Goal: Transaction & Acquisition: Book appointment/travel/reservation

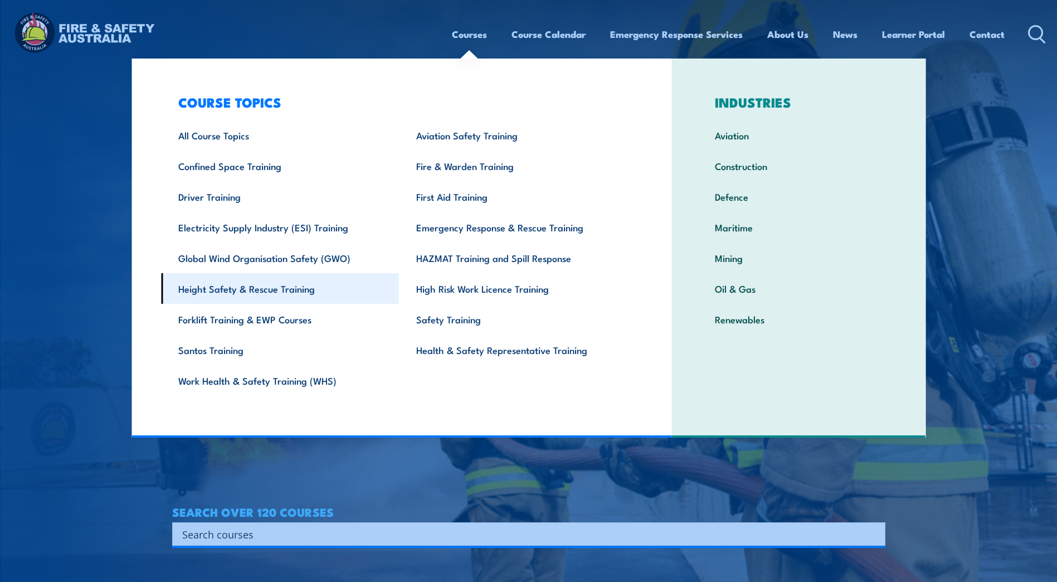
click at [262, 288] on link "Height Safety & Rescue Training" at bounding box center [280, 288] width 238 height 31
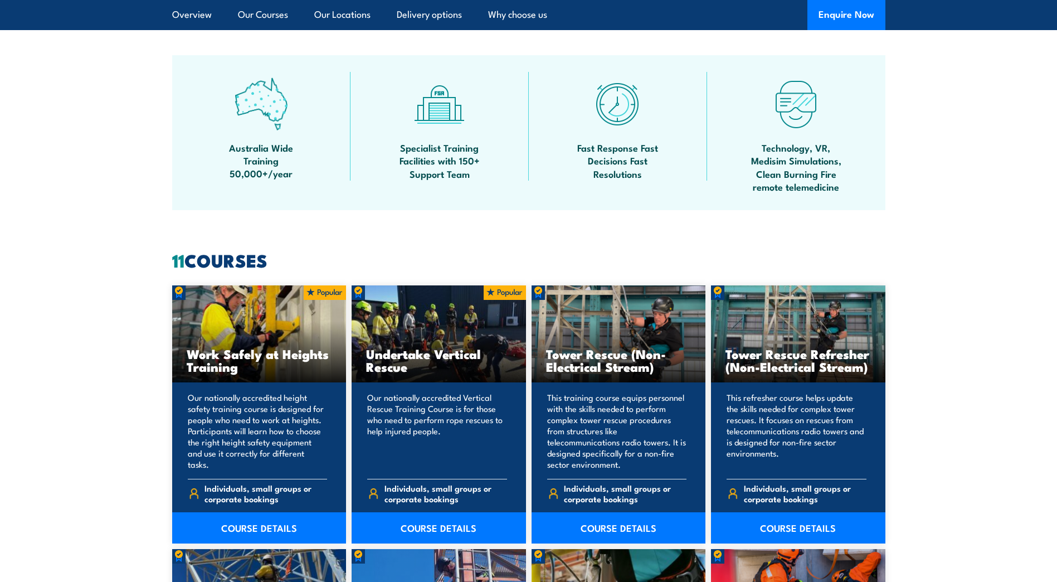
scroll to position [724, 0]
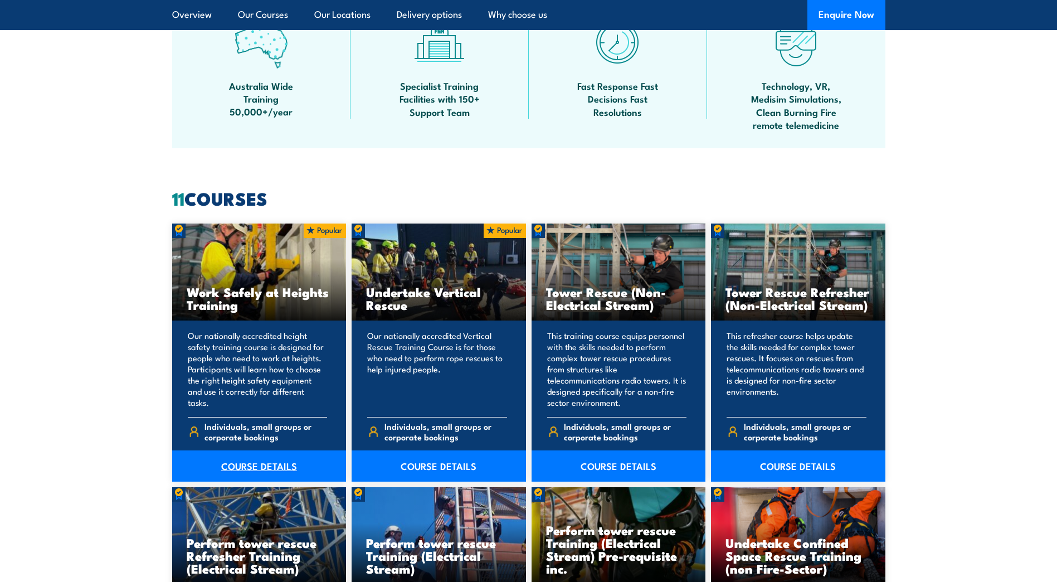
click at [287, 463] on link "COURSE DETAILS" at bounding box center [259, 465] width 174 height 31
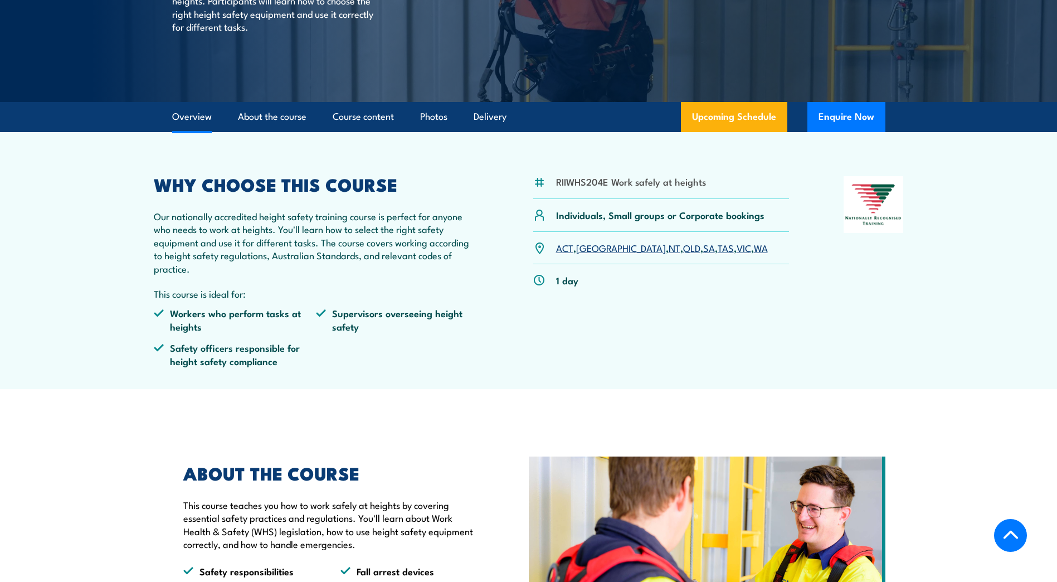
scroll to position [223, 0]
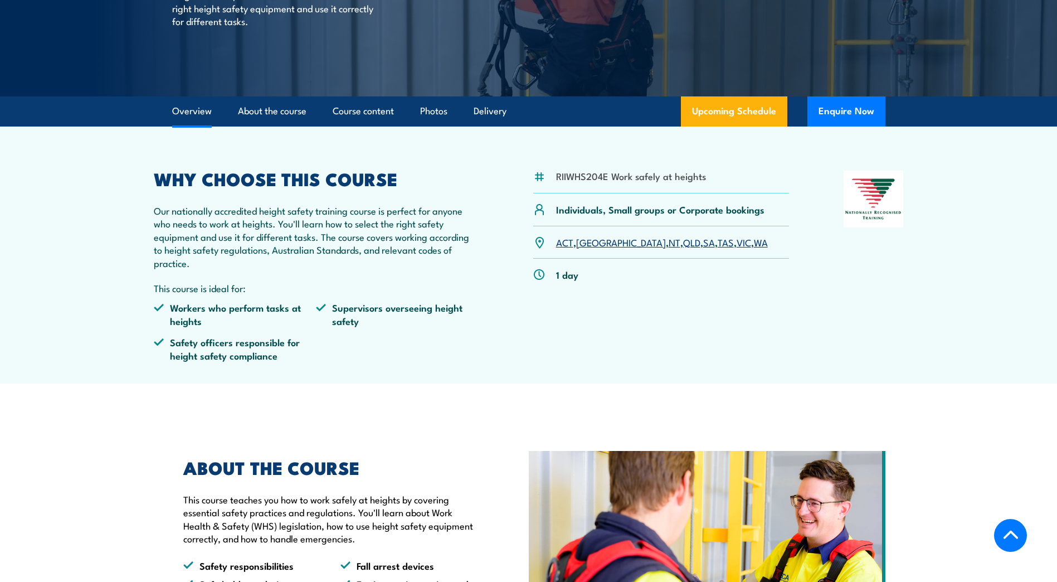
click at [703, 241] on link "SA" at bounding box center [709, 241] width 12 height 13
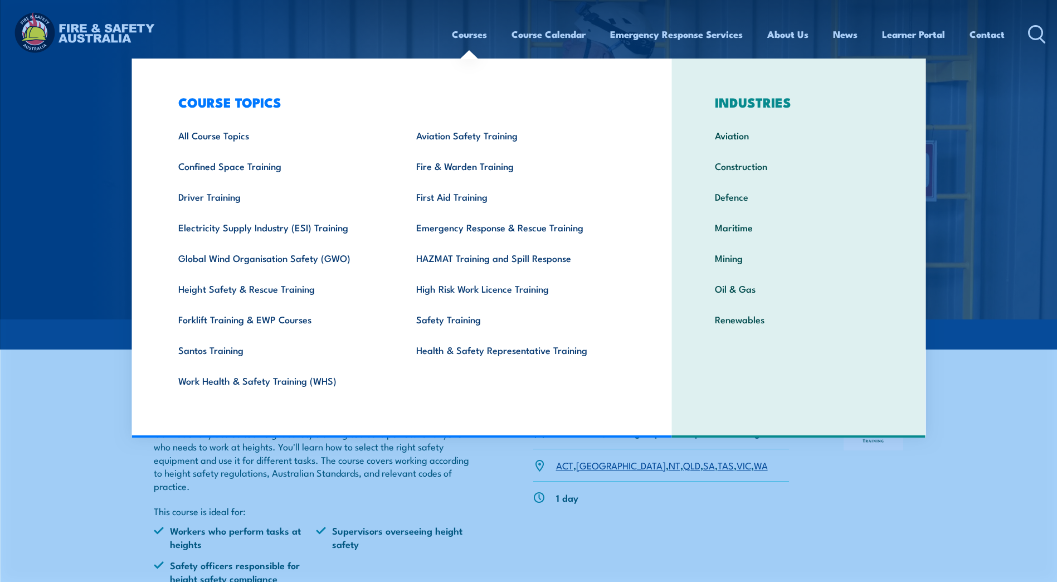
click at [473, 36] on link "Courses" at bounding box center [469, 35] width 35 height 30
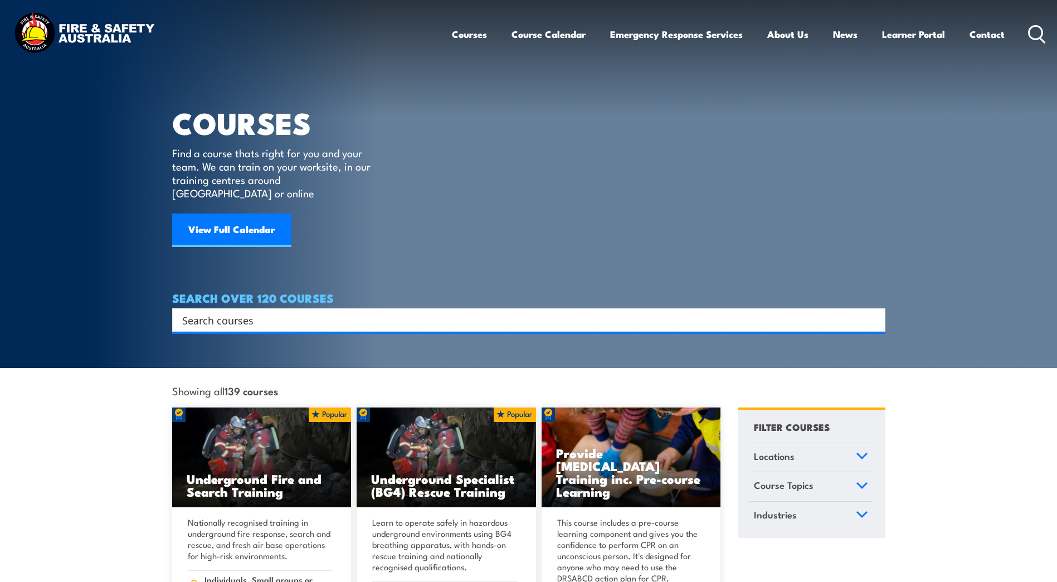
click at [459, 312] on input "Search input" at bounding box center [521, 320] width 679 height 17
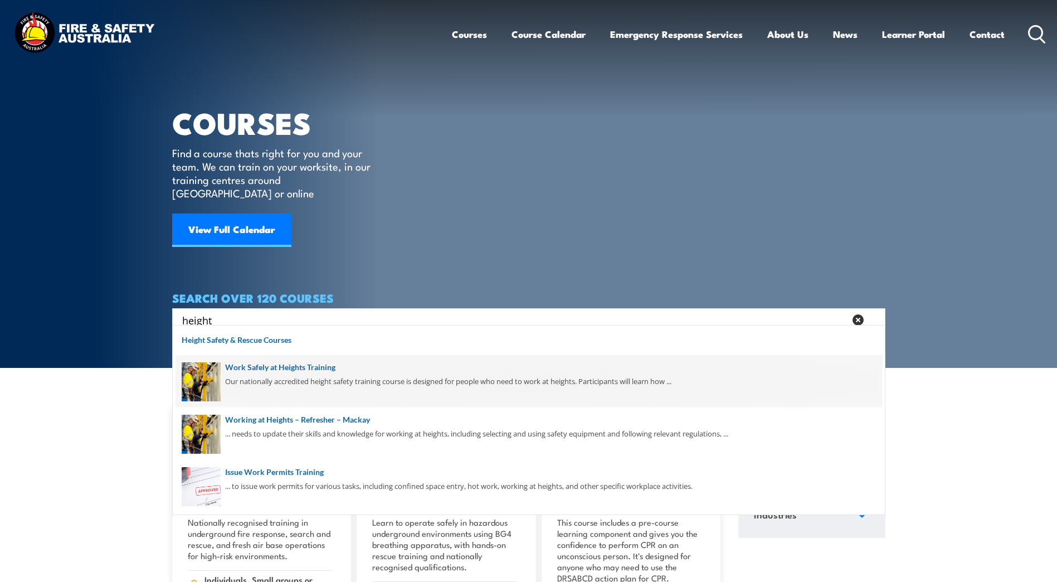
type input "height"
click at [285, 369] on span at bounding box center [529, 381] width 707 height 52
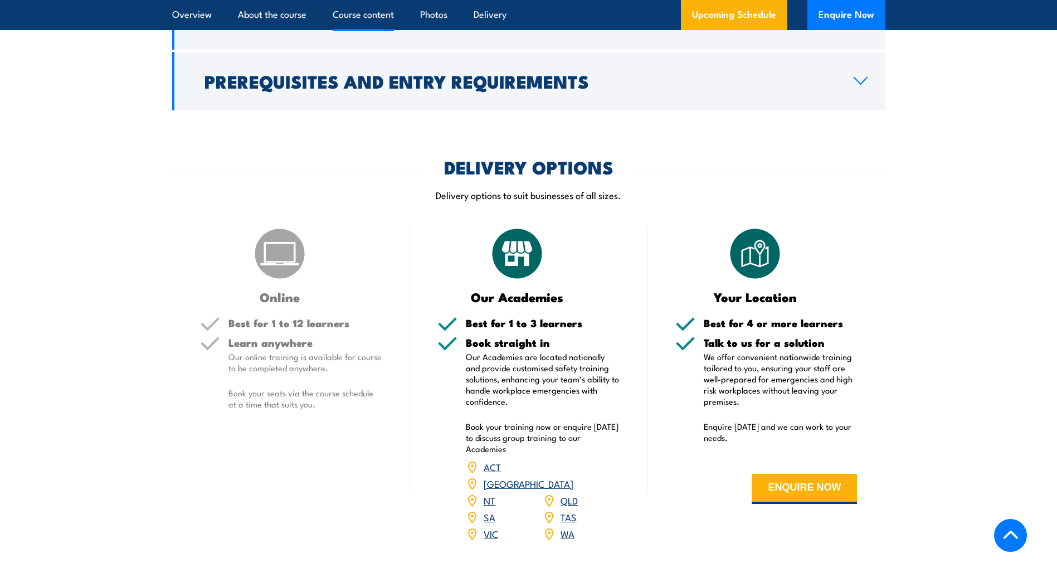
scroll to position [1003, 0]
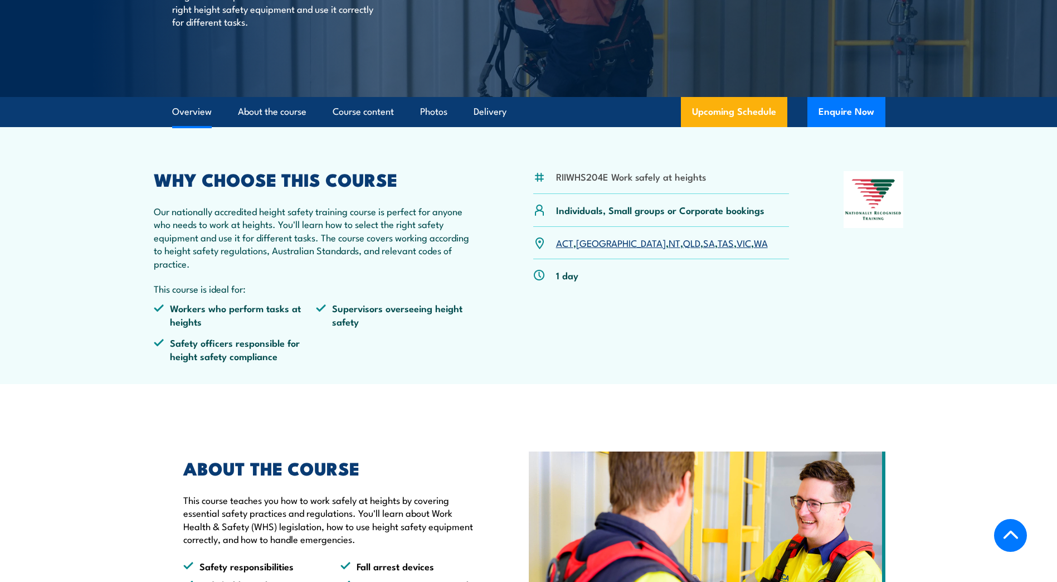
scroll to position [223, 0]
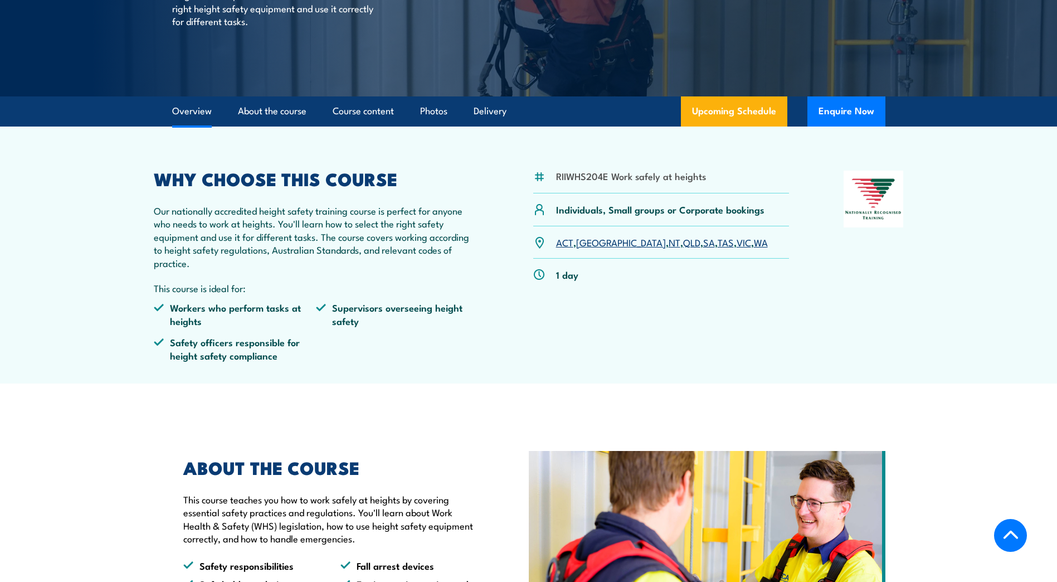
click at [737, 243] on link "VIC" at bounding box center [744, 241] width 14 height 13
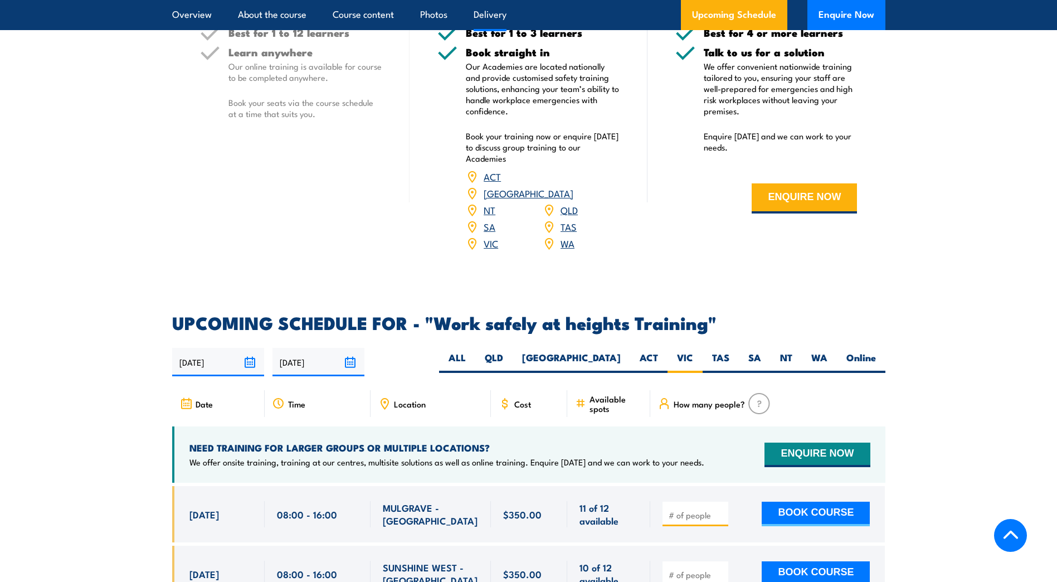
scroll to position [1272, 0]
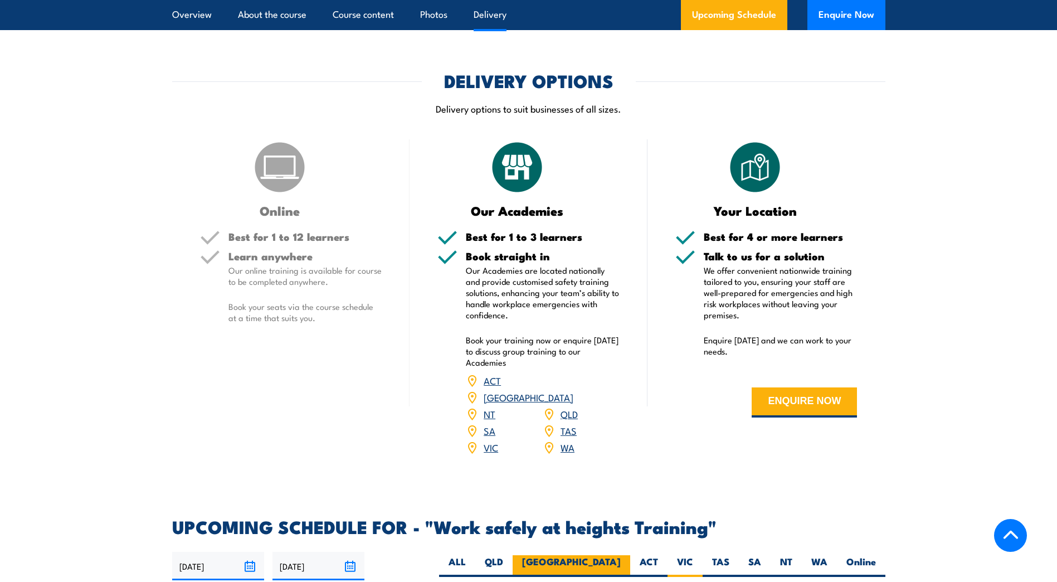
click at [600, 555] on label "NSW" at bounding box center [572, 566] width 118 height 22
click at [621, 555] on input "NSW" at bounding box center [624, 558] width 7 height 7
radio input "true"
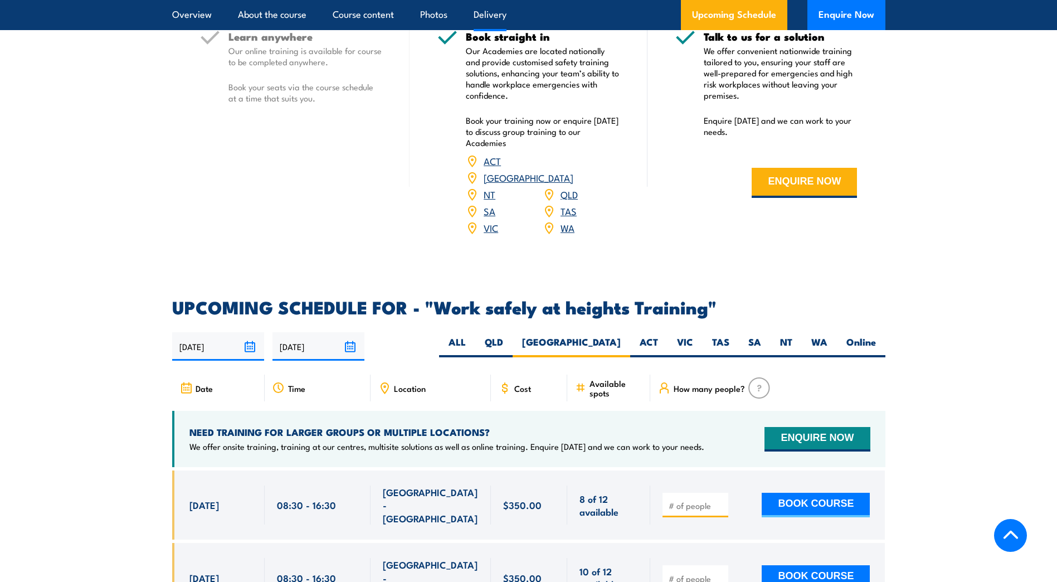
scroll to position [1495, 0]
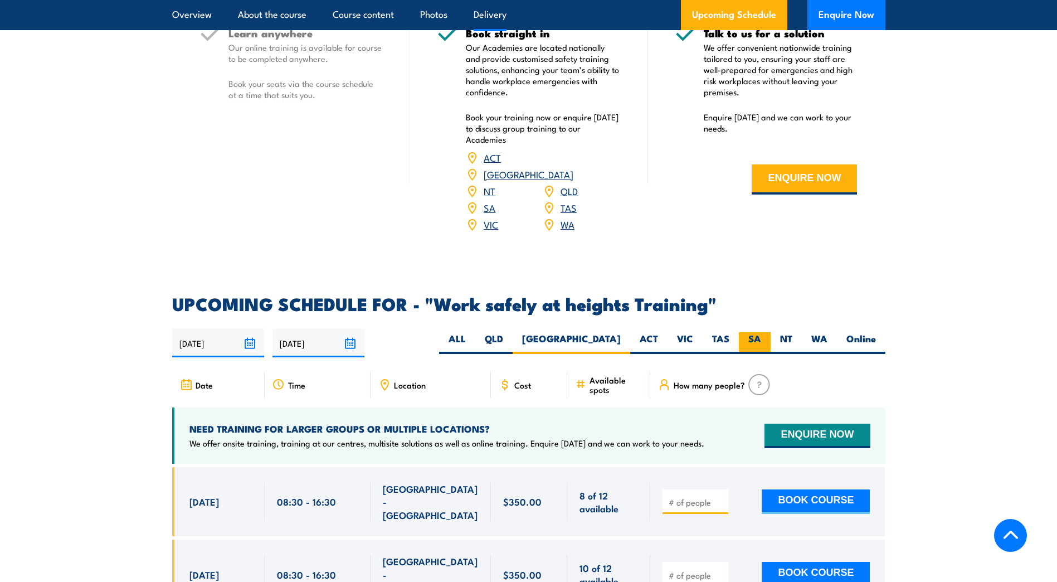
click at [757, 332] on label "SA" at bounding box center [755, 343] width 32 height 22
click at [761, 332] on input "SA" at bounding box center [764, 335] width 7 height 7
radio input "true"
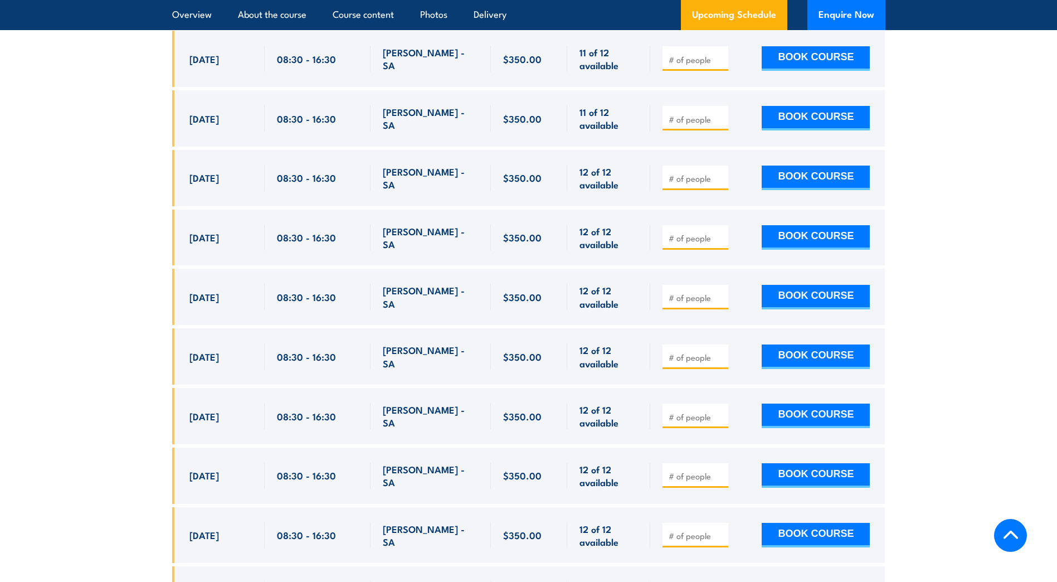
scroll to position [2219, 0]
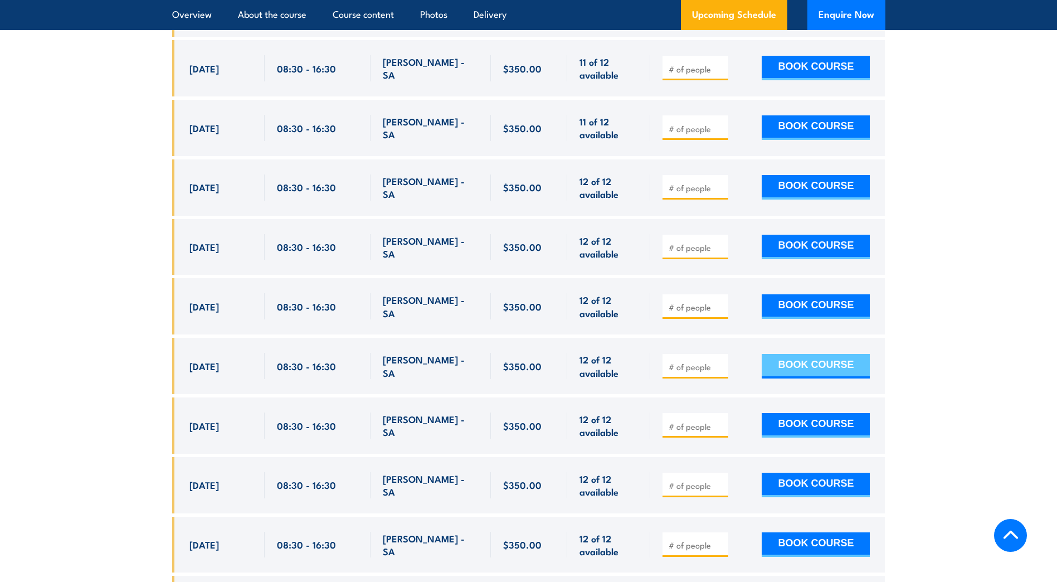
click at [790, 354] on button "BOOK COURSE" at bounding box center [816, 366] width 108 height 25
type input "1"
click at [838, 354] on button "BOOK COURSE" at bounding box center [816, 366] width 108 height 25
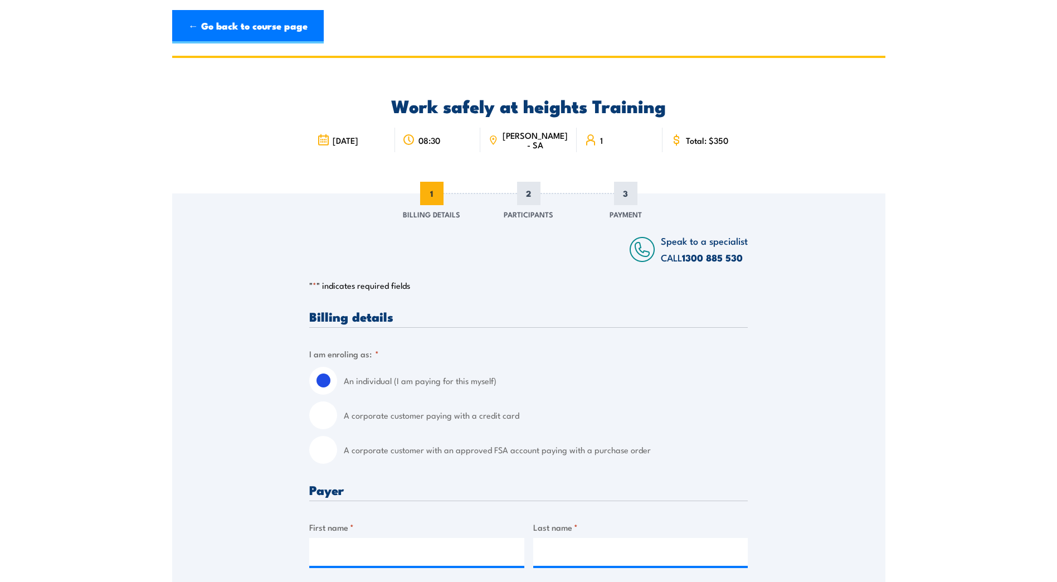
click at [330, 456] on input "A corporate customer with an approved FSA account paying with a purchase order" at bounding box center [323, 450] width 28 height 28
radio input "true"
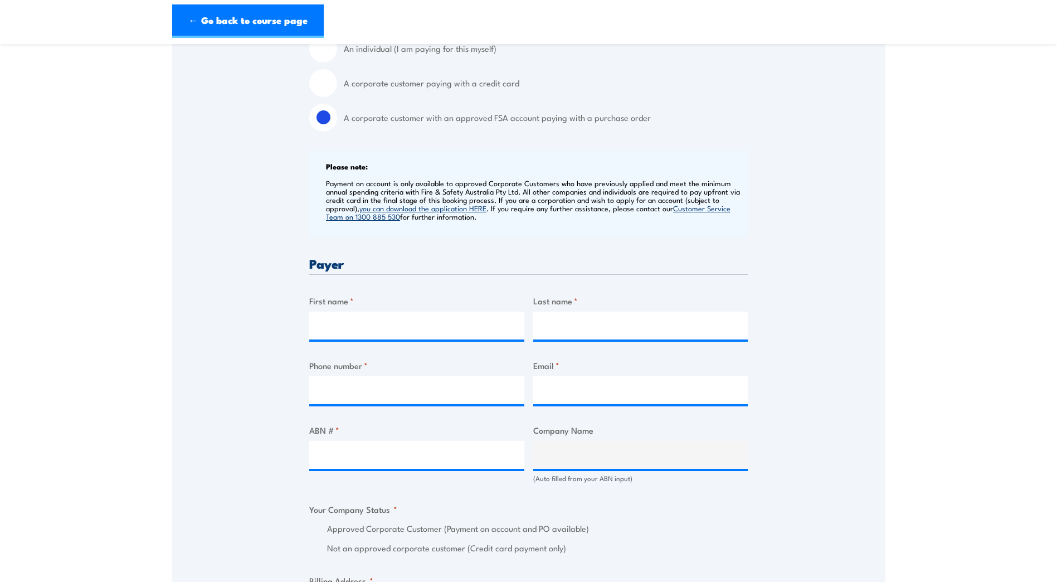
scroll to position [334, 0]
click at [366, 326] on input "First name *" at bounding box center [416, 323] width 215 height 28
type input "Alice"
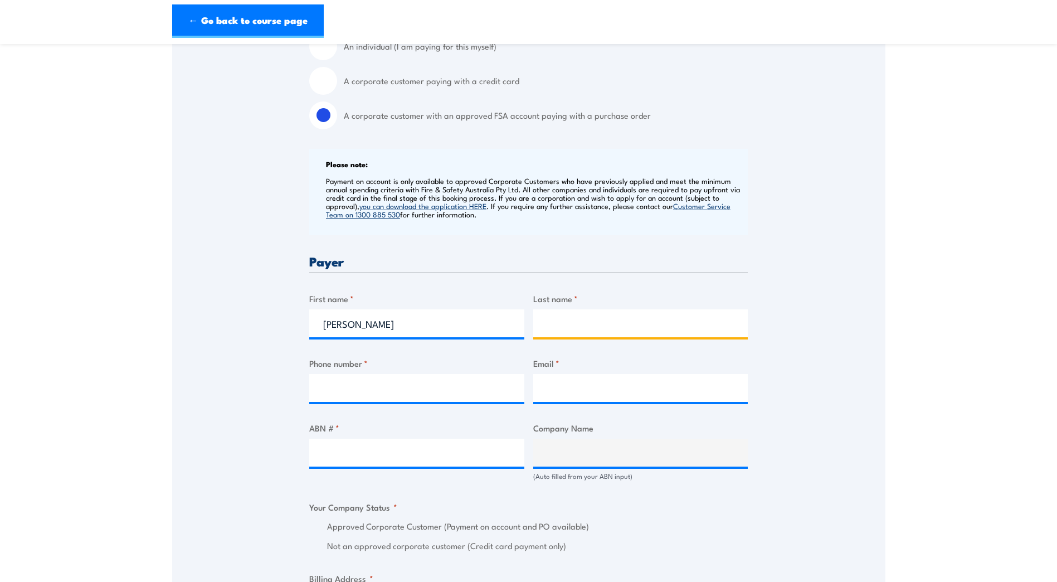
type input "Lindner"
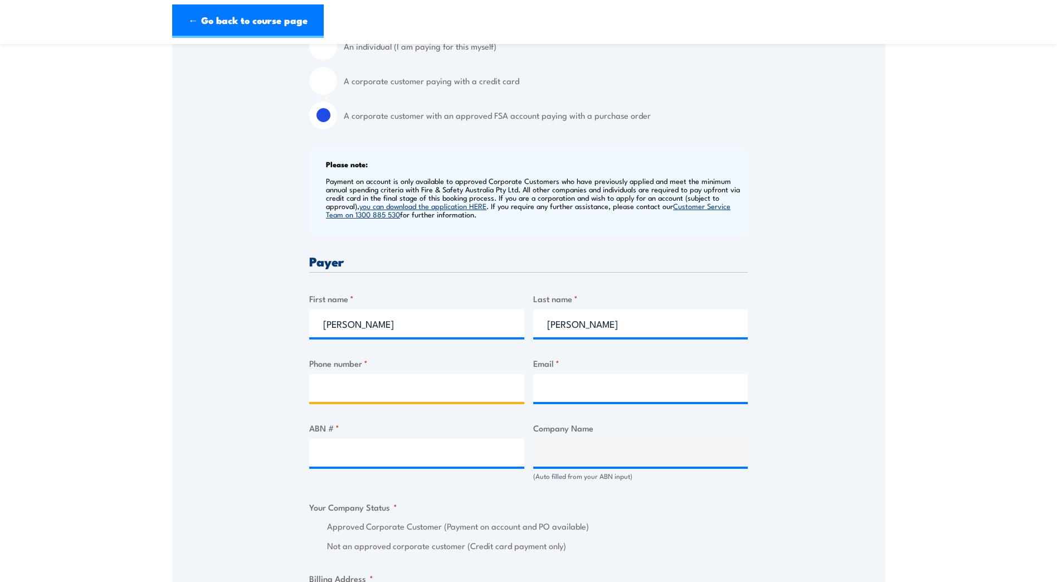
type input "0885952292"
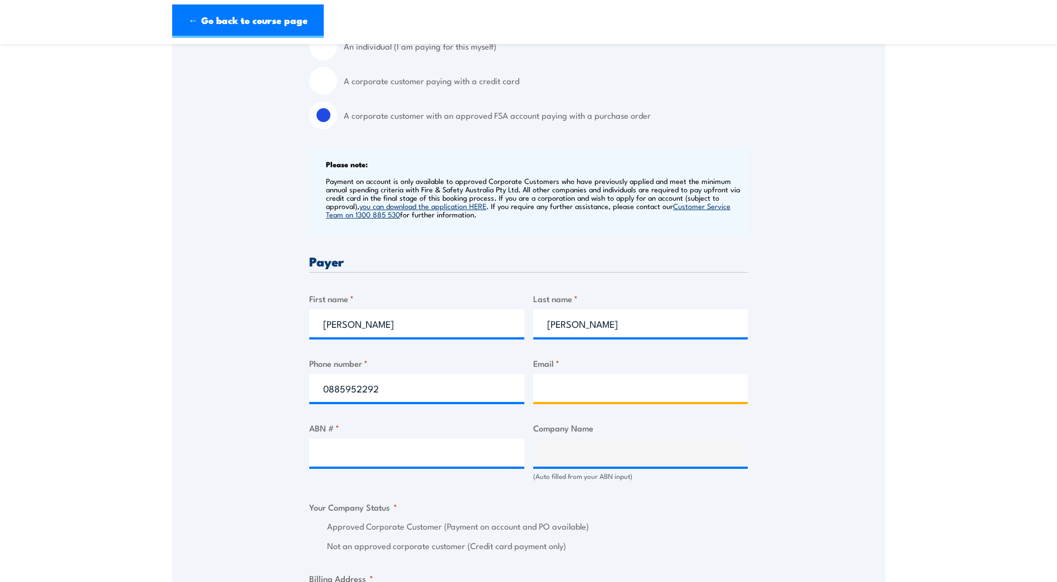
type input "alice.lindner@sawater.com.au"
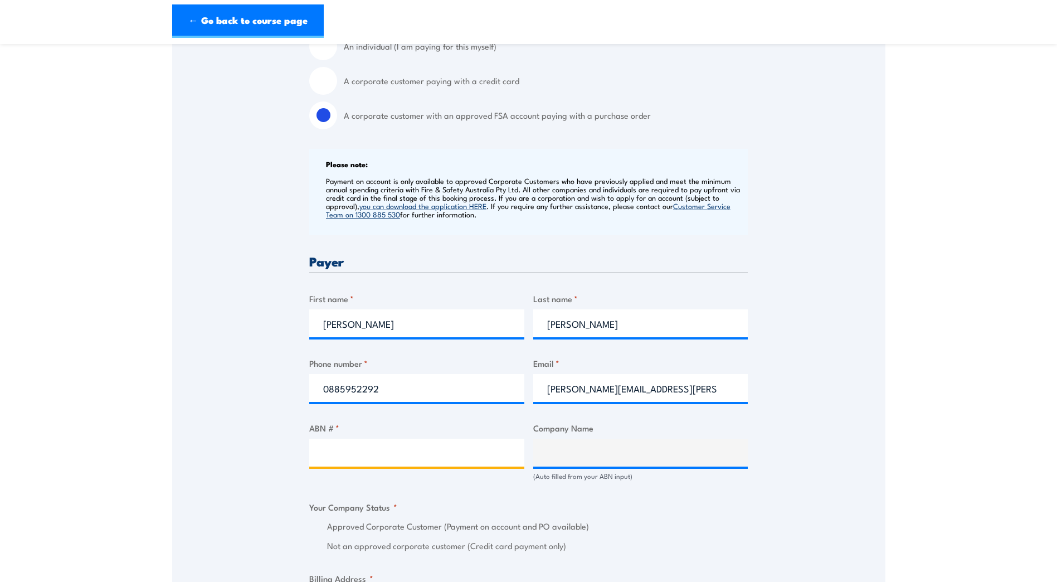
click at [385, 451] on input "ABN # *" at bounding box center [416, 453] width 215 height 28
paste input "69 336 525 019"
type input "69 336 525 019"
type input "SOUTH AUSTRALIAN WATER CORPORATION"
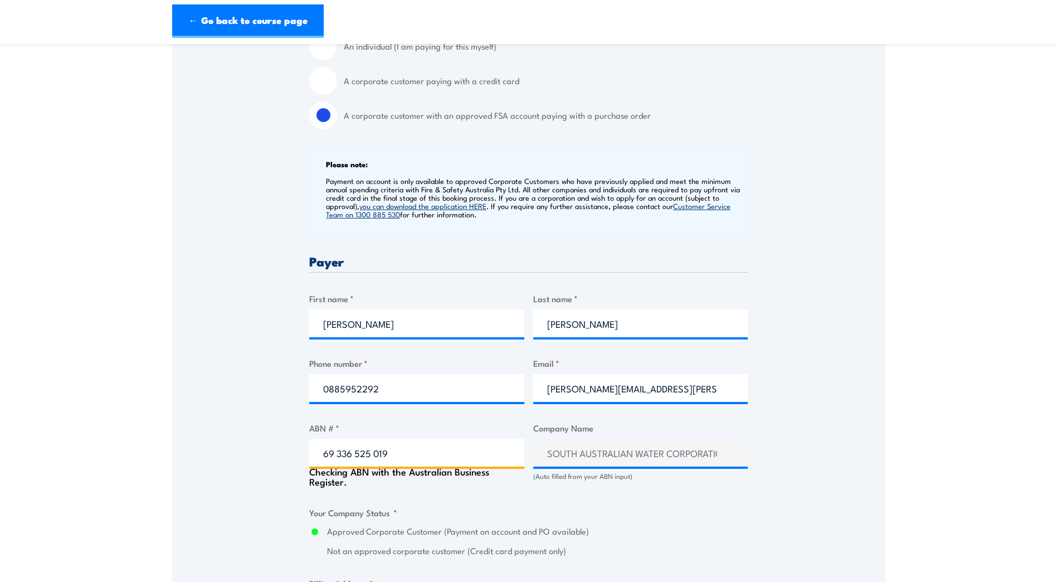
radio input "true"
type input "69 336 525 019"
click at [675, 527] on label "Approved Corporate Customer (Payment on account and PO available)" at bounding box center [537, 526] width 421 height 13
click at [320, 527] on input "Approved Corporate Customer (Payment on account and PO available)" at bounding box center [314, 526] width 11 height 13
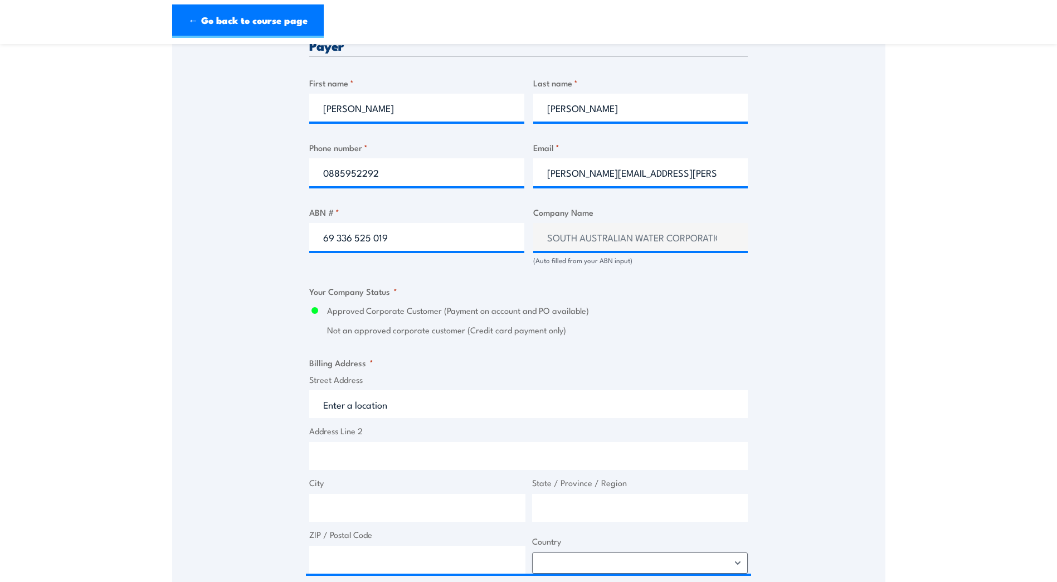
scroll to position [557, 0]
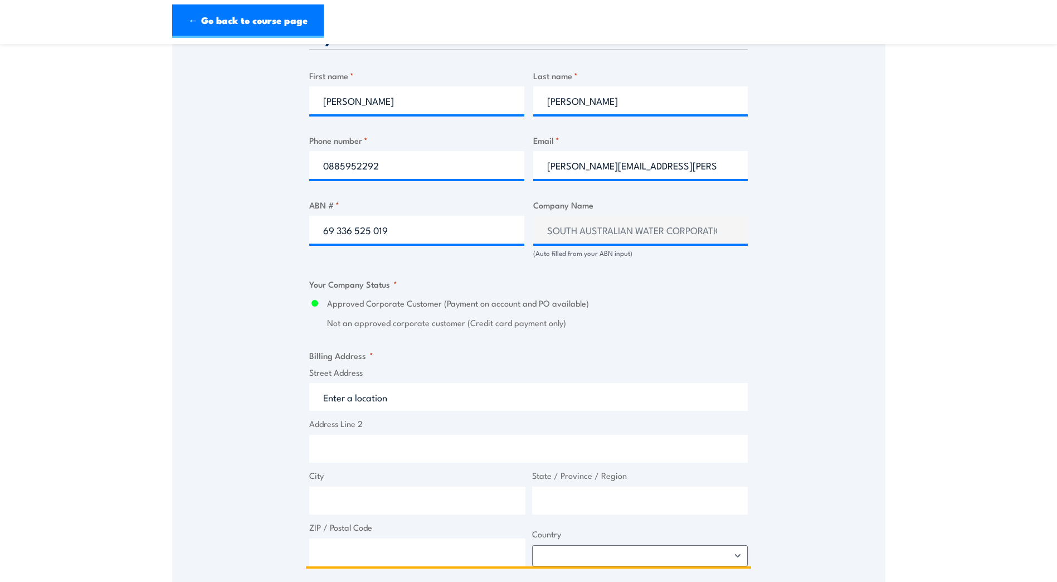
drag, startPoint x: 397, startPoint y: 398, endPoint x: 268, endPoint y: 398, distance: 128.7
click at [268, 398] on div "Speak to a specialist CALL 1300 885 530 CALL 1300 885 530 " * " indicates requi…" at bounding box center [528, 271] width 713 height 1271
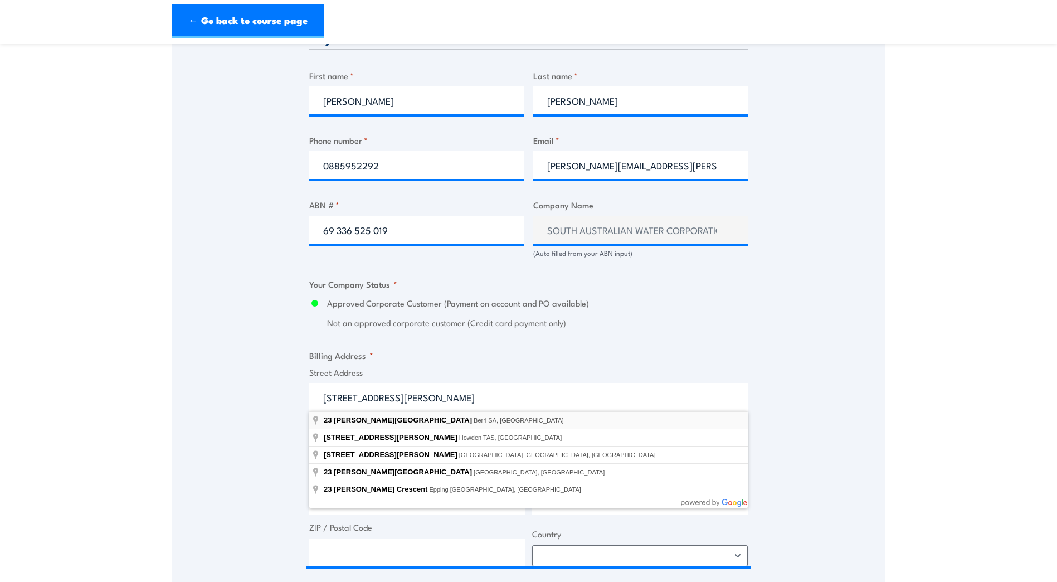
type input "23 Draper Road, Berri SA, Australia"
type input "23 Draper Rd"
type input "Berri"
type input "South Australia"
type input "5343"
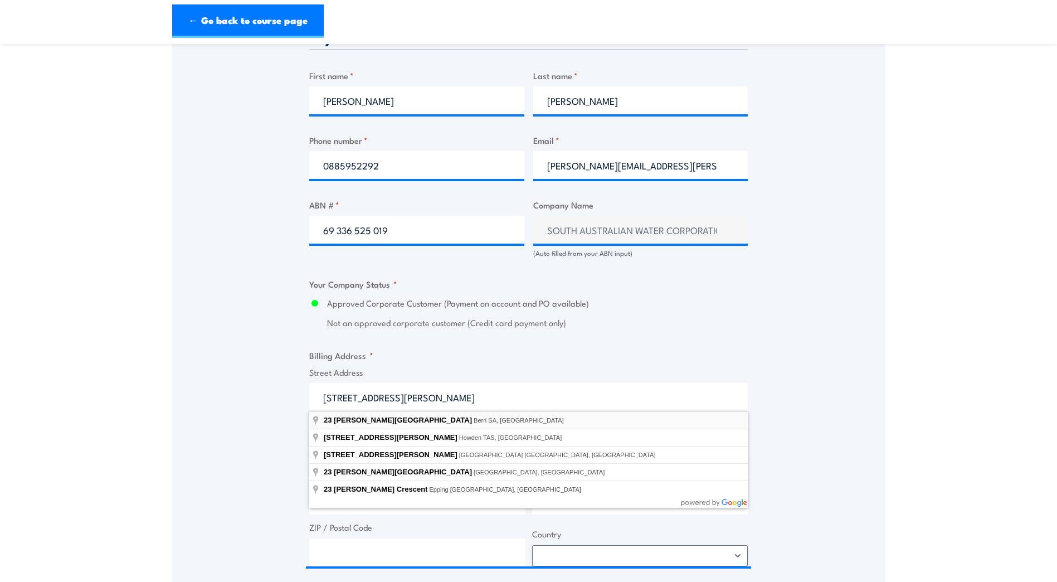
select select "Australia"
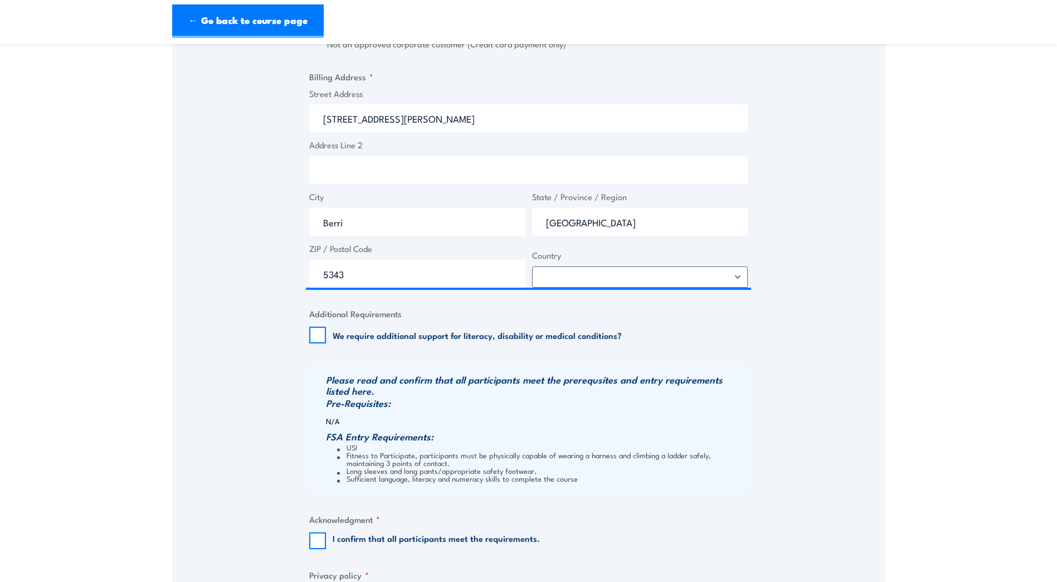
scroll to position [892, 0]
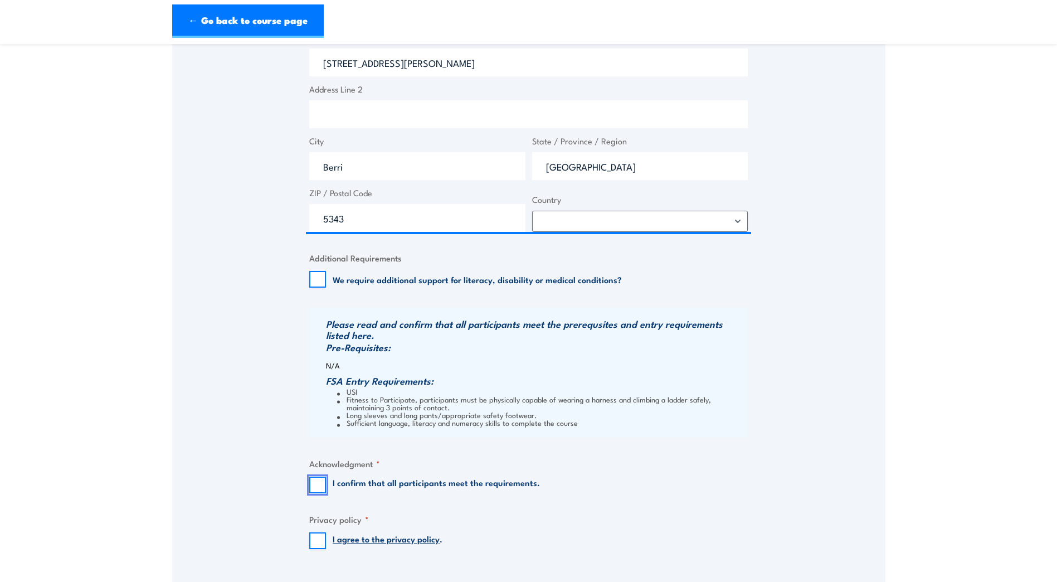
click at [322, 482] on input "I confirm that all participants meet the requirements." at bounding box center [317, 484] width 17 height 17
checkbox input "true"
click at [320, 543] on input "I agree to the privacy policy ." at bounding box center [317, 540] width 17 height 17
checkbox input "true"
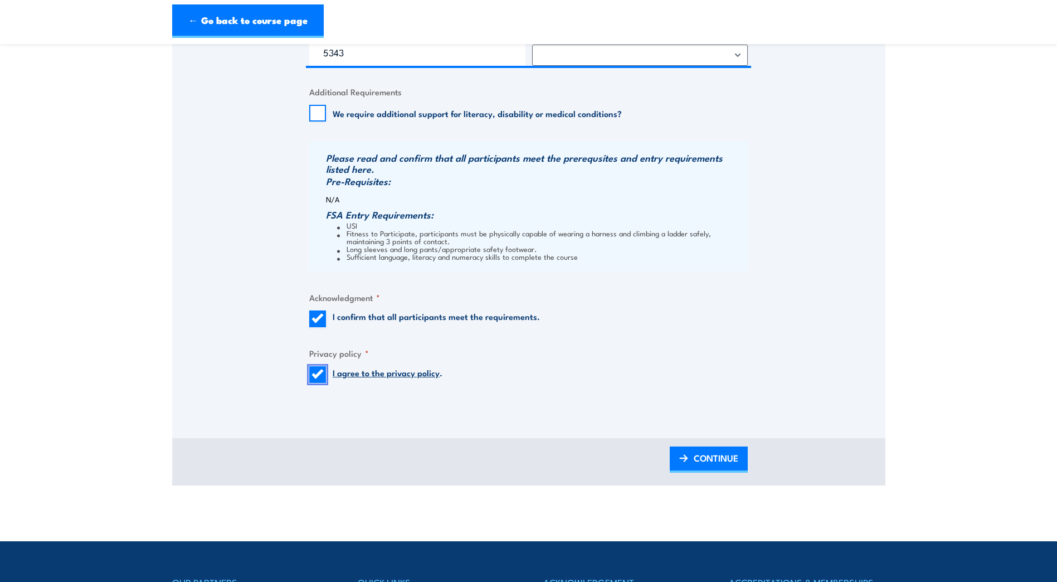
scroll to position [1059, 0]
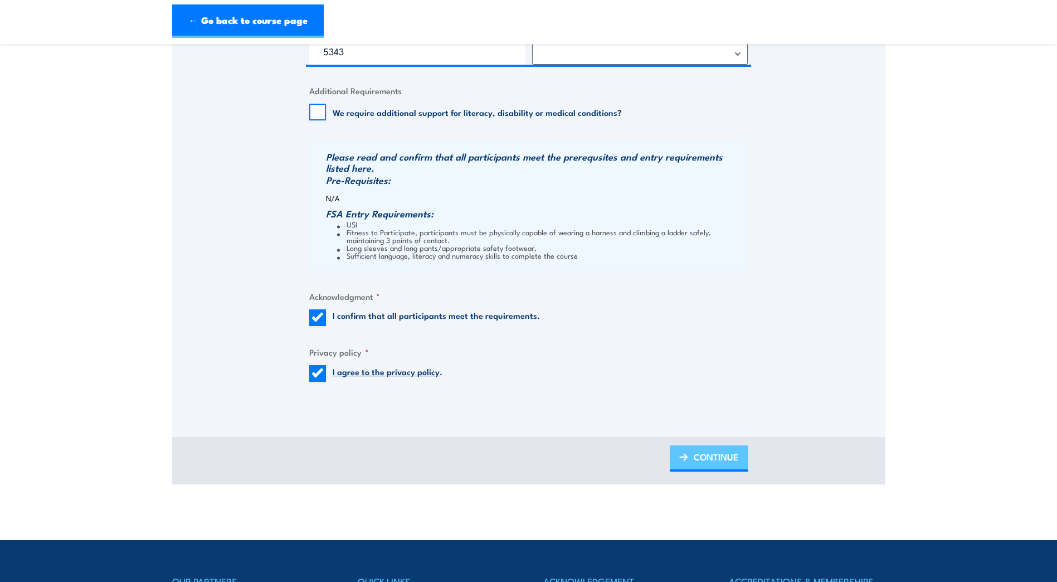
click at [730, 452] on span "CONTINUE" at bounding box center [716, 457] width 45 height 30
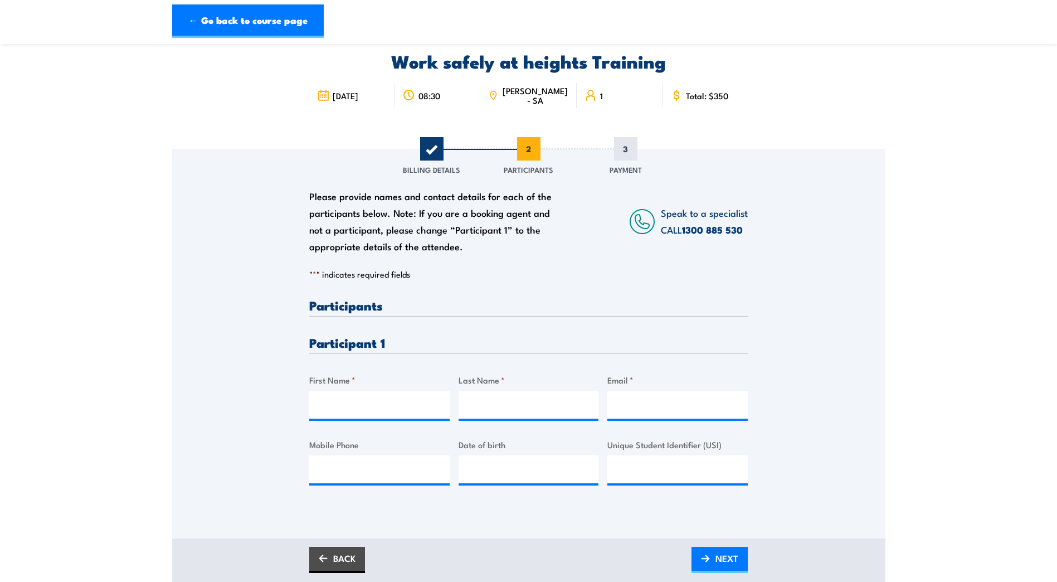
scroll to position [0, 0]
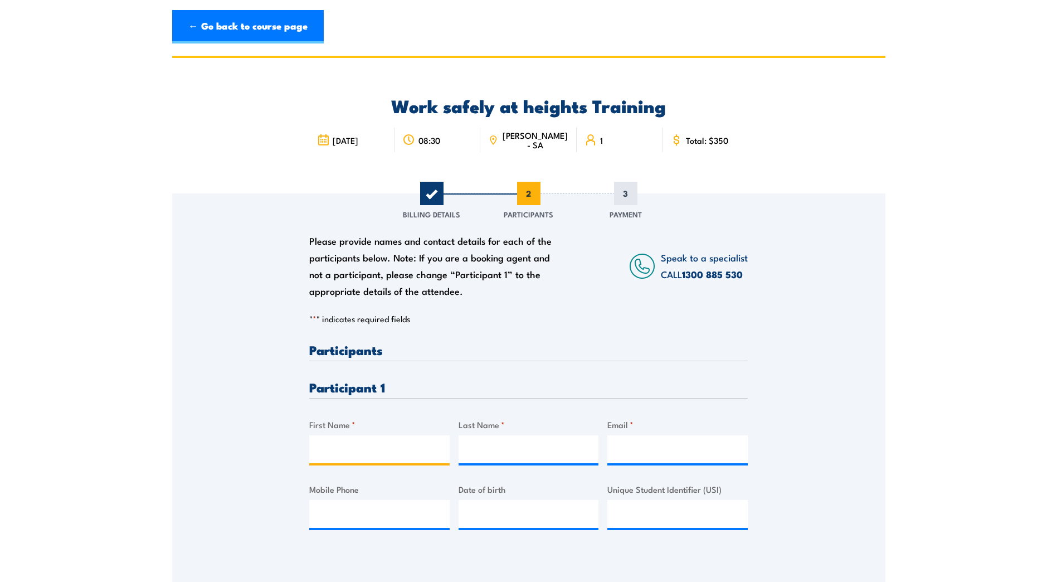
click at [390, 445] on input "First Name *" at bounding box center [379, 449] width 140 height 28
click at [362, 457] on input "First Name *" at bounding box center [379, 449] width 140 height 28
type input "Simon"
type input "Irving"
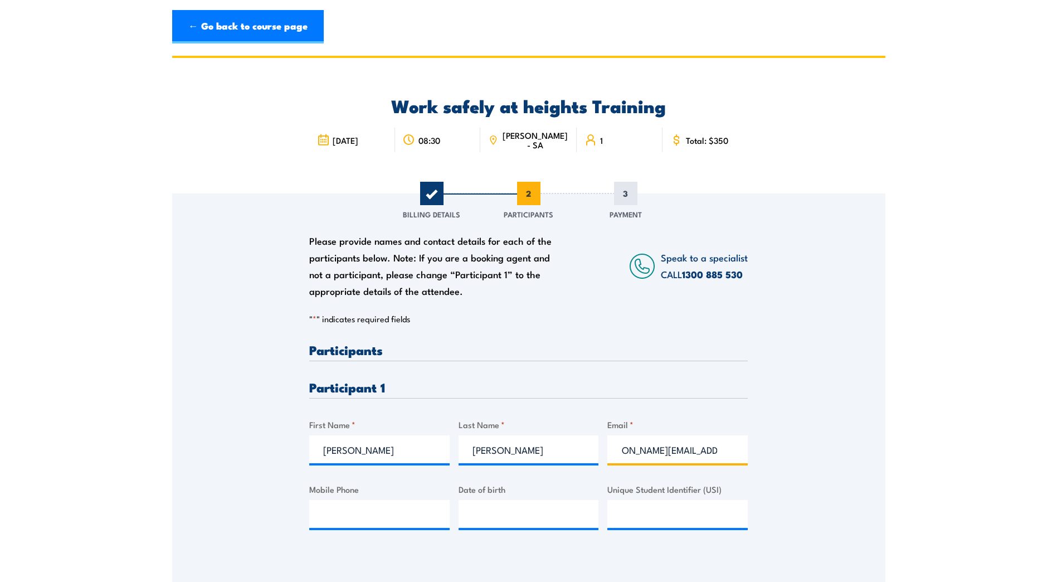
scroll to position [0, 29]
type input "simon.irving@sawater.com.au"
click at [367, 457] on input "Simon" at bounding box center [379, 449] width 140 height 28
click at [373, 518] on input "Mobile Phone" at bounding box center [379, 514] width 140 height 28
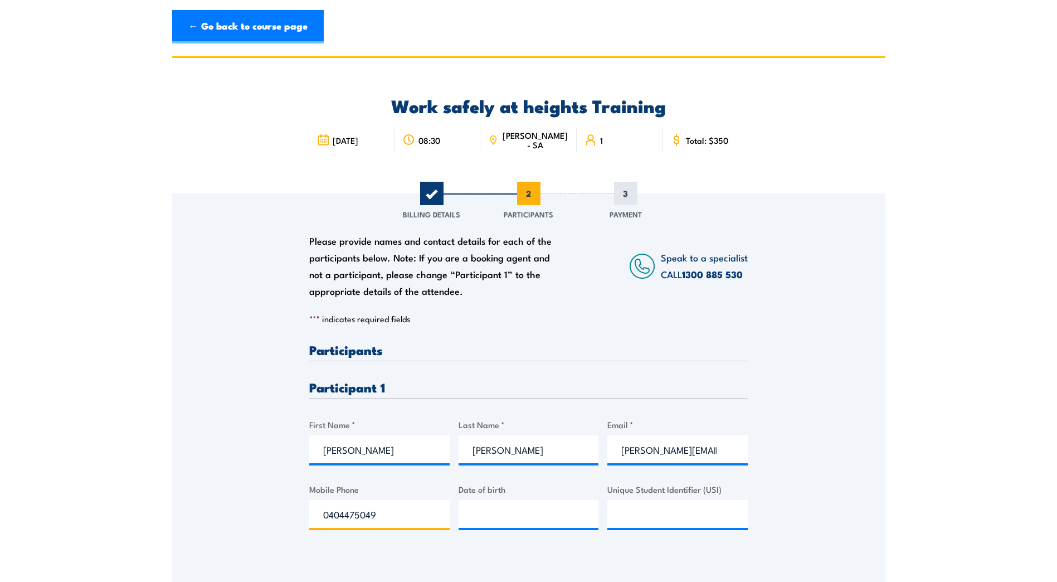
type input "0404475049"
click at [553, 574] on div "Please provide names and contact details for each of the participants below. No…" at bounding box center [528, 388] width 713 height 390
type input "__/__/____"
click at [514, 507] on input "__/__/____" at bounding box center [529, 514] width 140 height 28
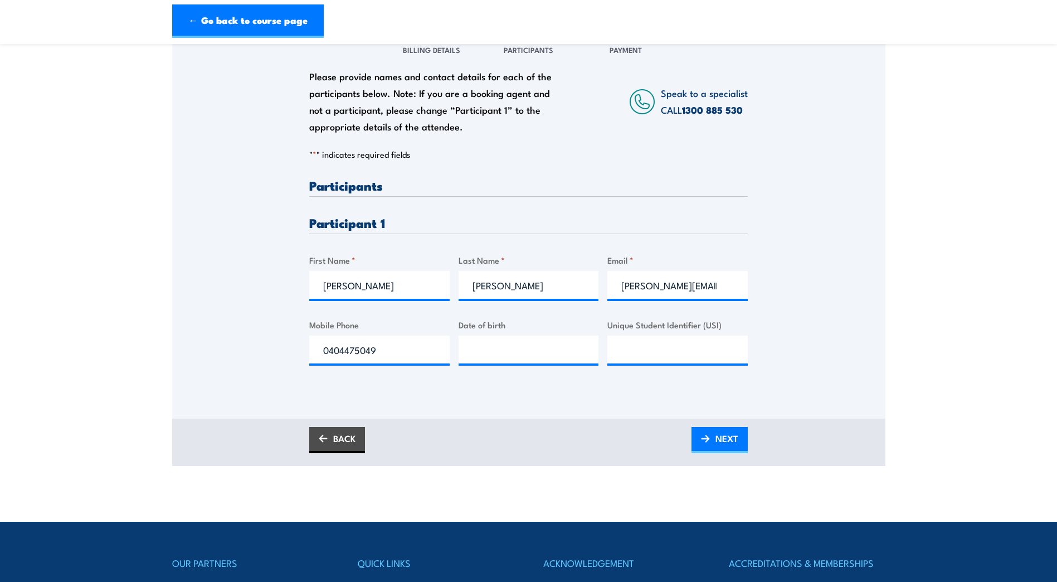
scroll to position [167, 0]
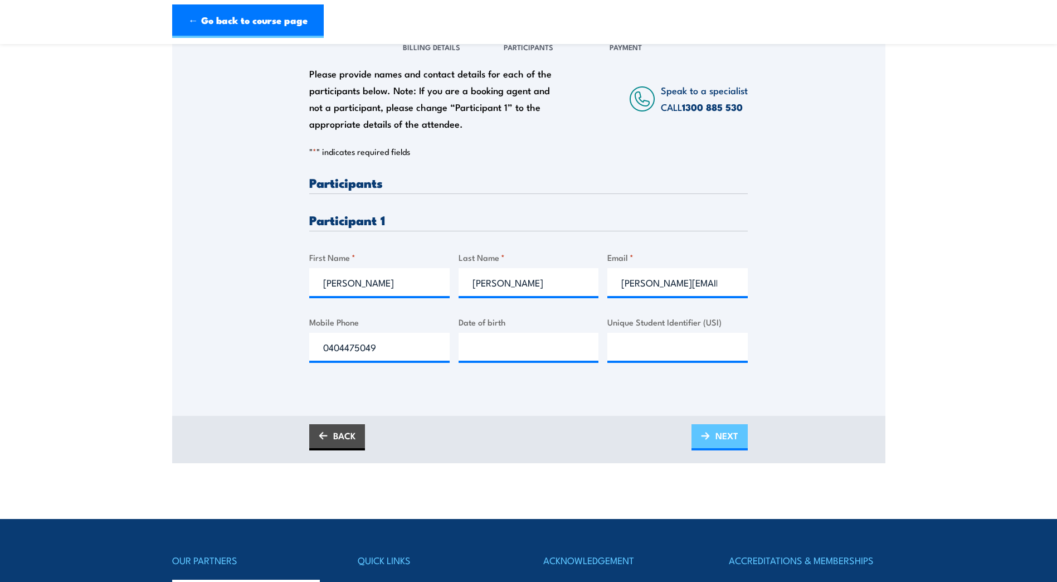
click at [728, 436] on span "NEXT" at bounding box center [727, 436] width 23 height 30
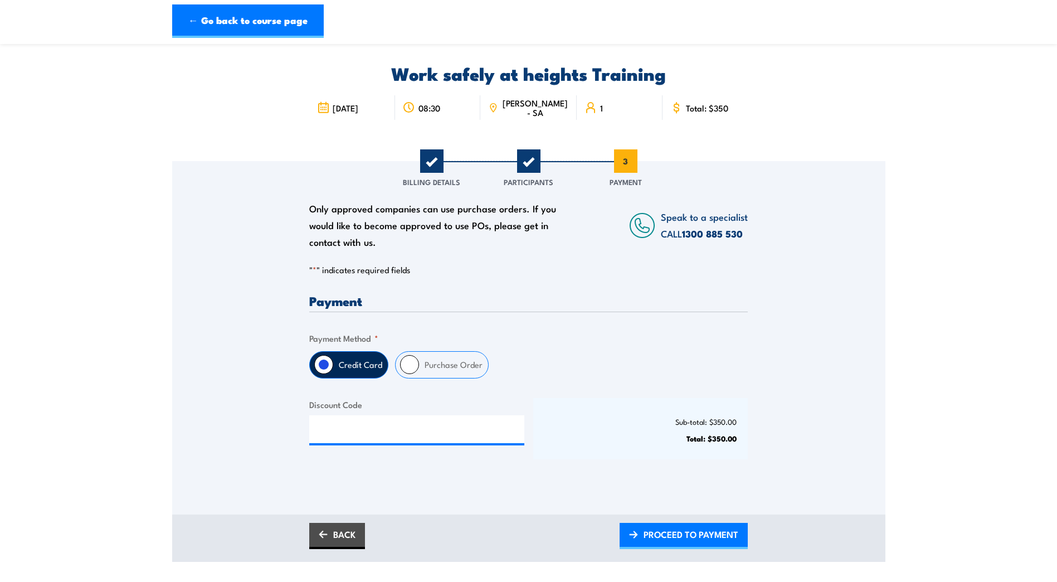
scroll to position [0, 0]
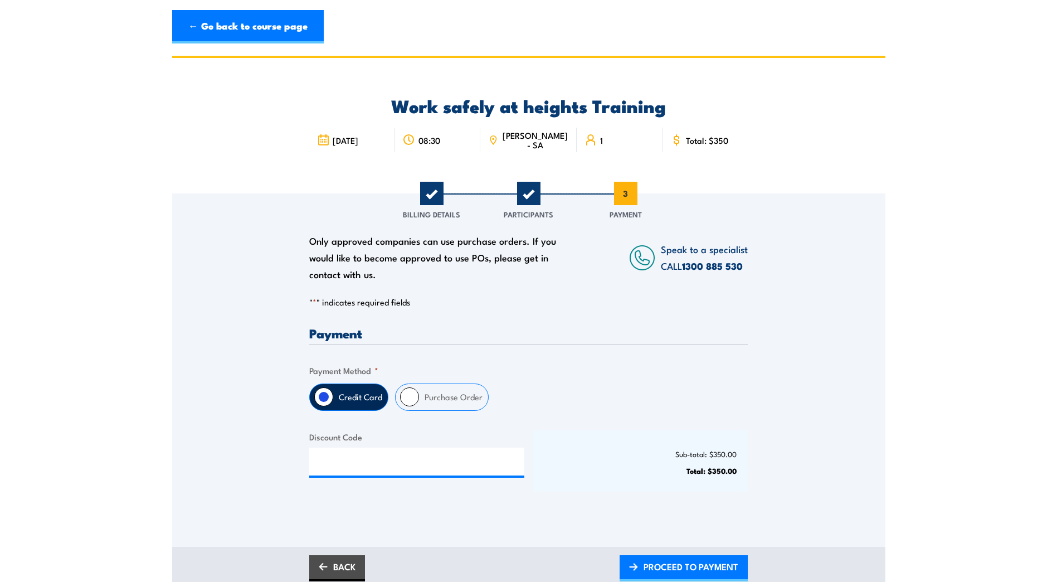
click at [464, 396] on label "Purchase Order" at bounding box center [453, 397] width 69 height 26
click at [419, 396] on input "Purchase Order" at bounding box center [409, 396] width 19 height 19
radio input "true"
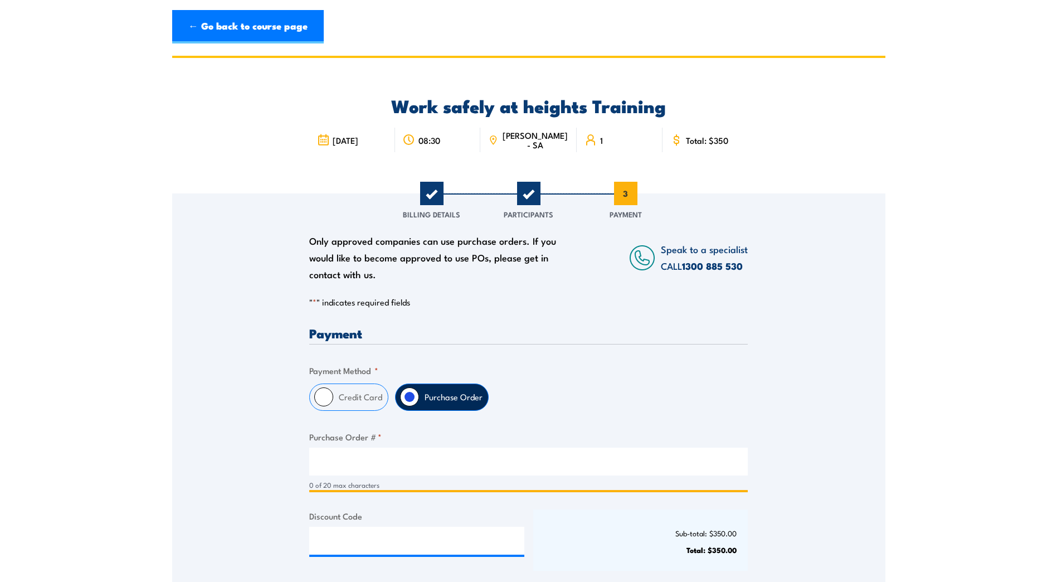
click at [415, 467] on input "Purchase Order # *" at bounding box center [528, 461] width 439 height 28
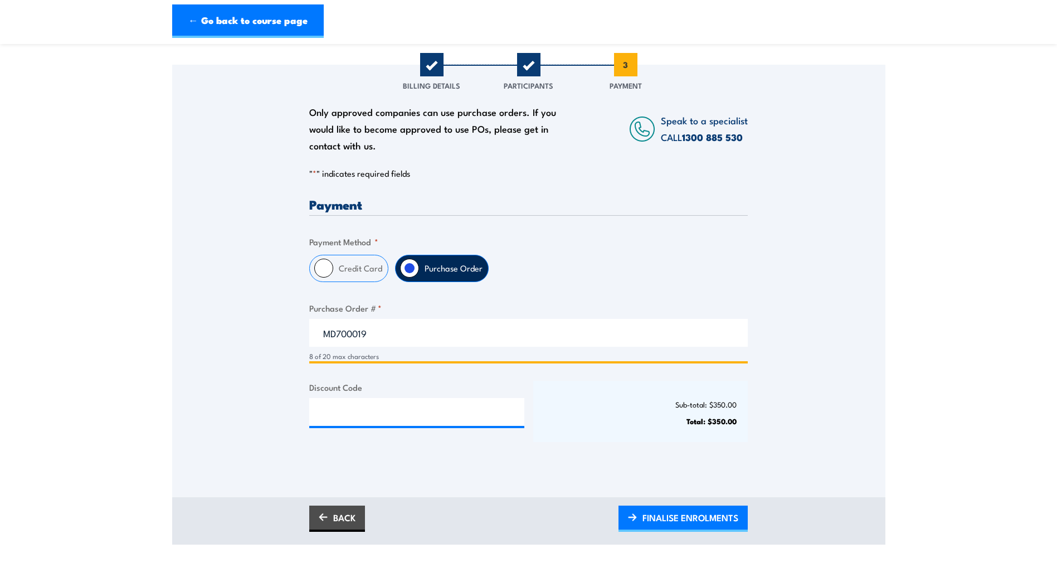
scroll to position [167, 0]
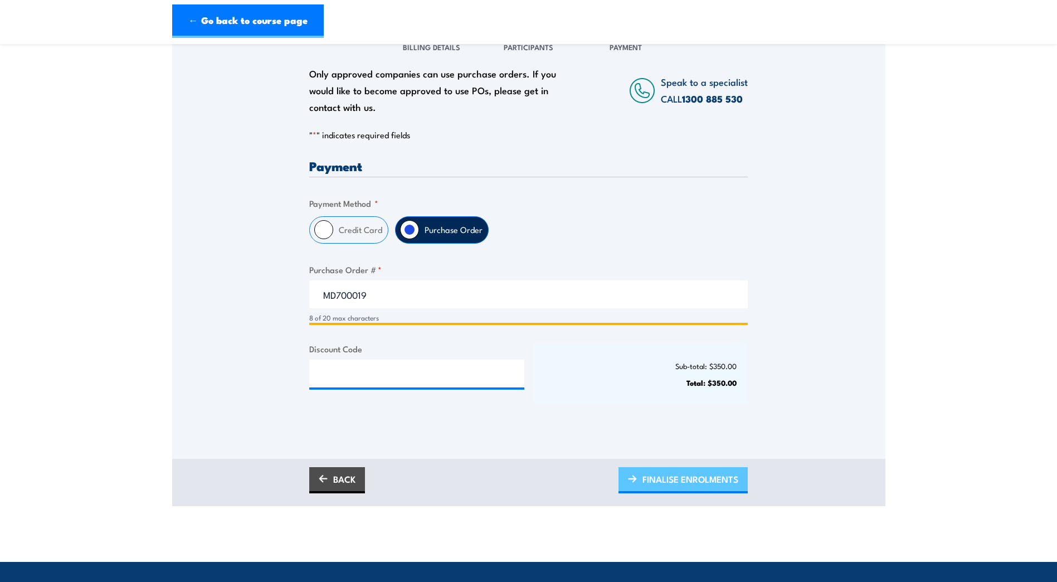
type input "MD700019"
click at [651, 479] on span "FINALISE ENROLMENTS" at bounding box center [691, 479] width 96 height 30
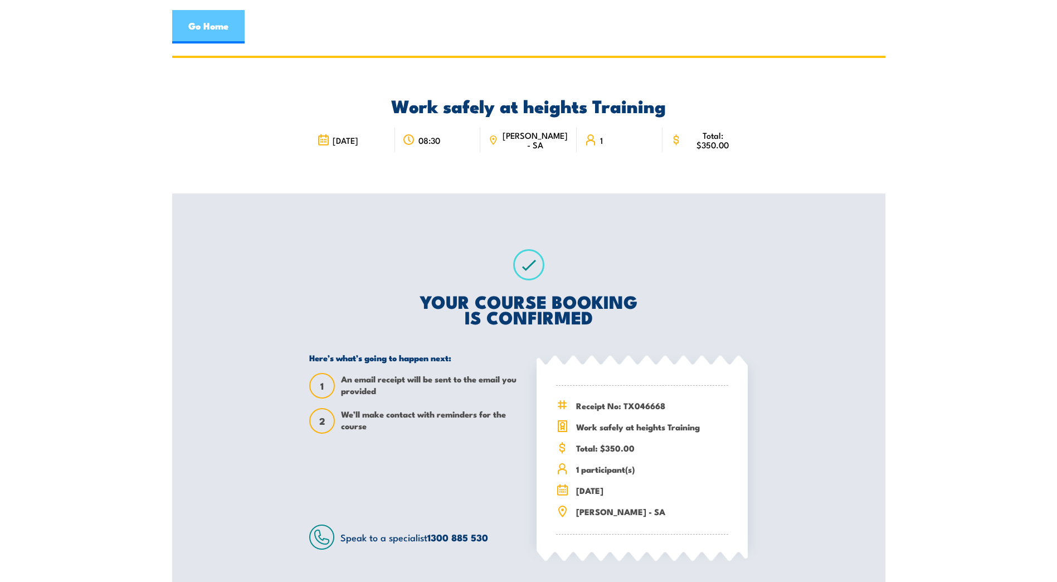
click at [228, 33] on link "Go Home" at bounding box center [208, 26] width 72 height 33
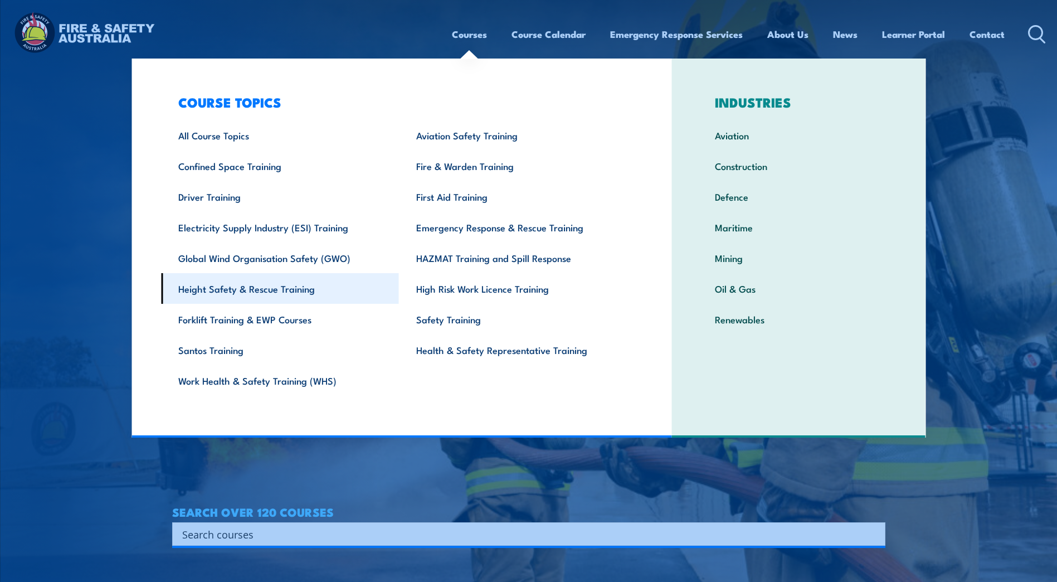
click at [272, 286] on link "Height Safety & Rescue Training" at bounding box center [280, 288] width 238 height 31
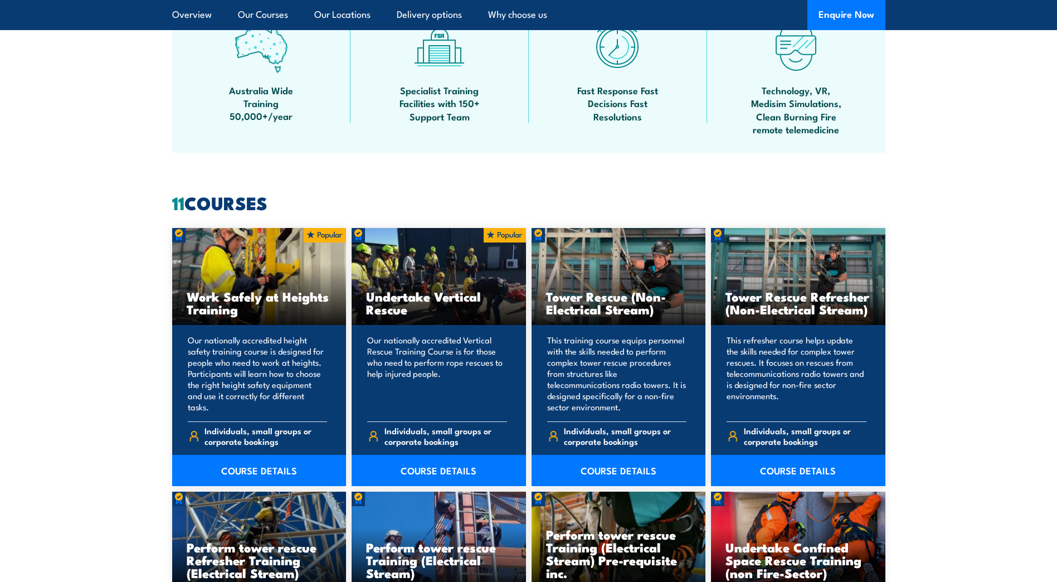
scroll to position [724, 0]
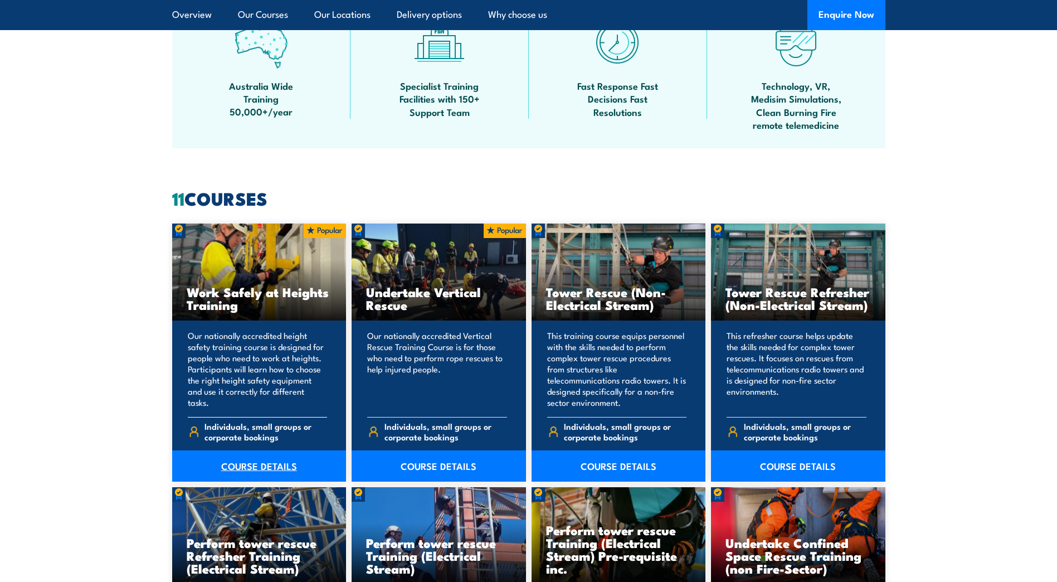
click at [252, 450] on link "COURSE DETAILS" at bounding box center [259, 465] width 174 height 31
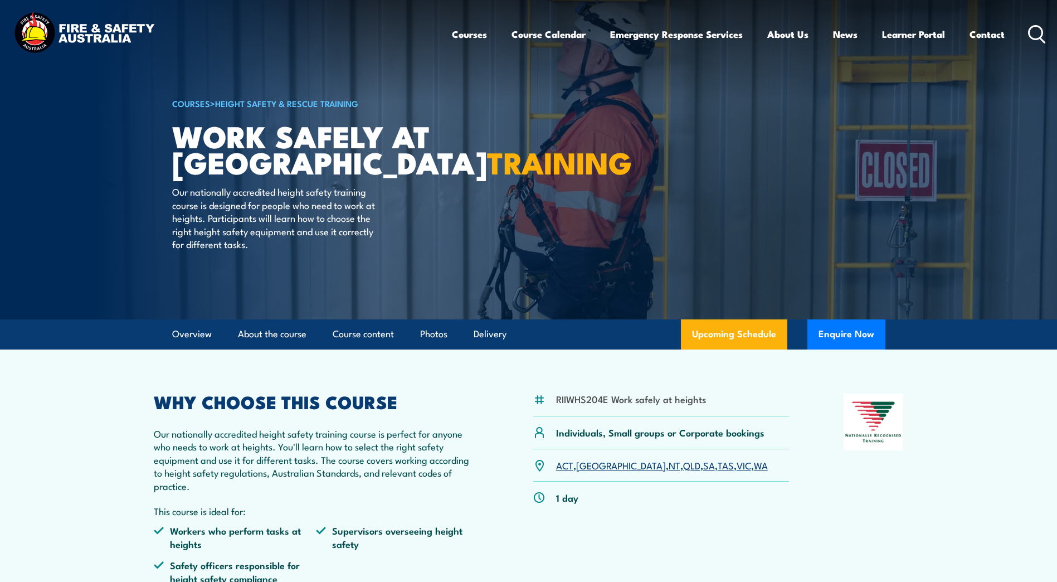
click at [703, 466] on link "SA" at bounding box center [709, 464] width 12 height 13
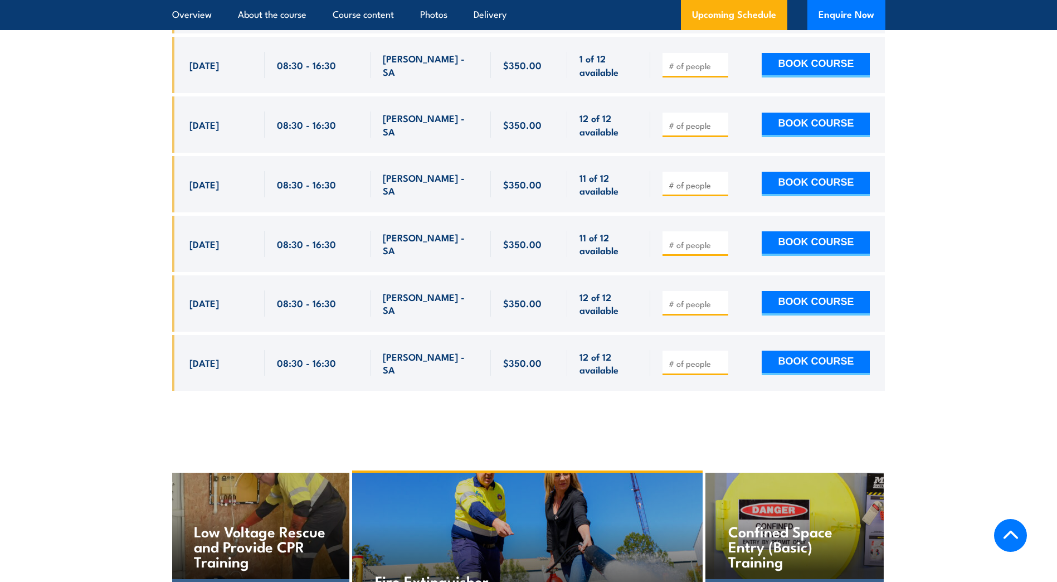
scroll to position [2108, 0]
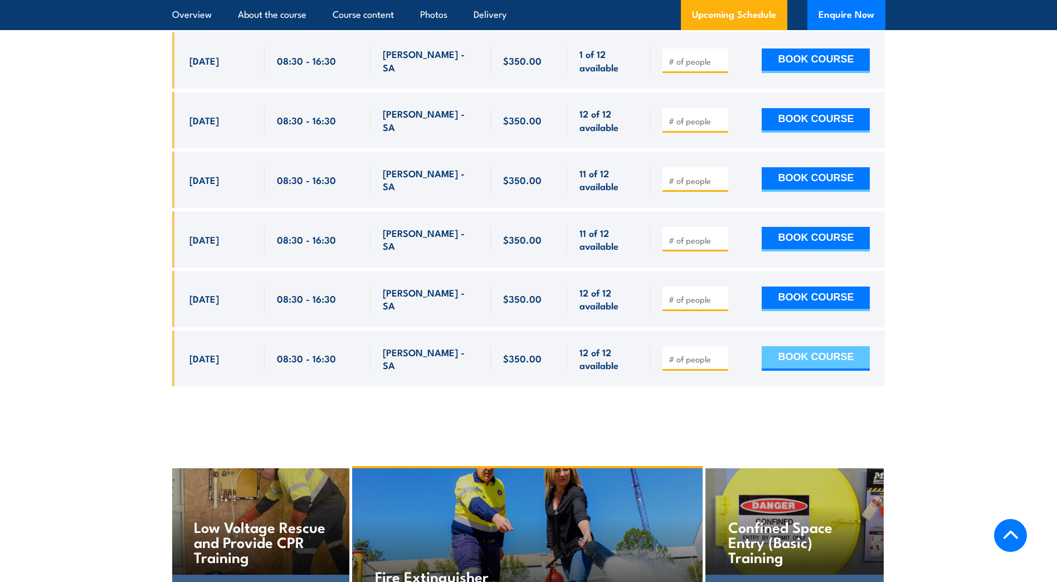
click at [824, 346] on button "BOOK COURSE" at bounding box center [816, 358] width 108 height 25
type input "1"
click at [845, 346] on button "BOOK COURSE" at bounding box center [816, 358] width 108 height 25
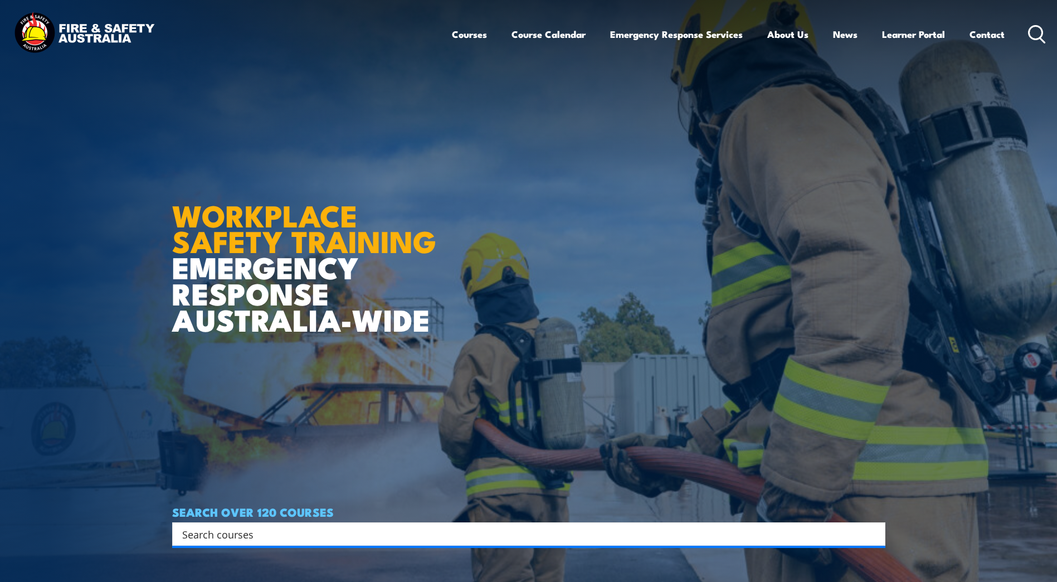
click at [346, 542] on div "Search" at bounding box center [528, 533] width 713 height 23
click at [346, 534] on input "Search input" at bounding box center [521, 533] width 679 height 17
type input "height"
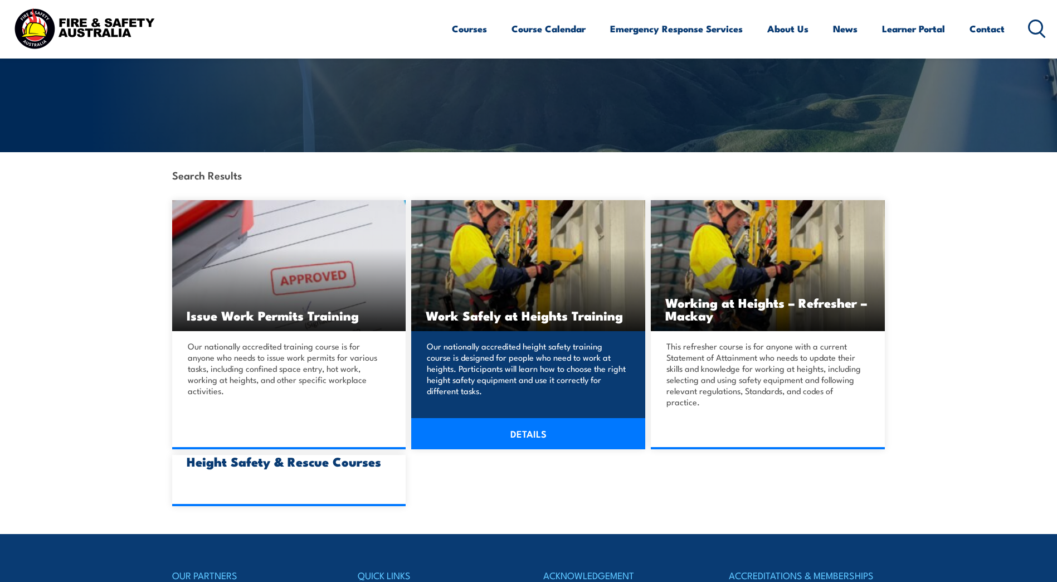
click at [529, 379] on p "Our nationally accredited height safety training course is designed for people …" at bounding box center [526, 368] width 199 height 56
click at [533, 439] on link "DETAILS" at bounding box center [528, 433] width 234 height 31
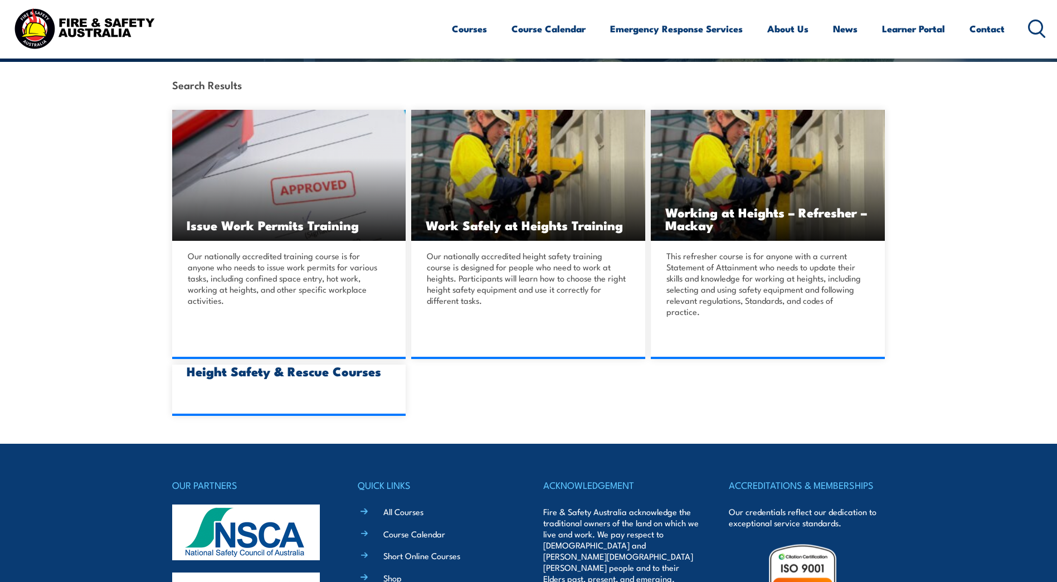
scroll to position [445, 0]
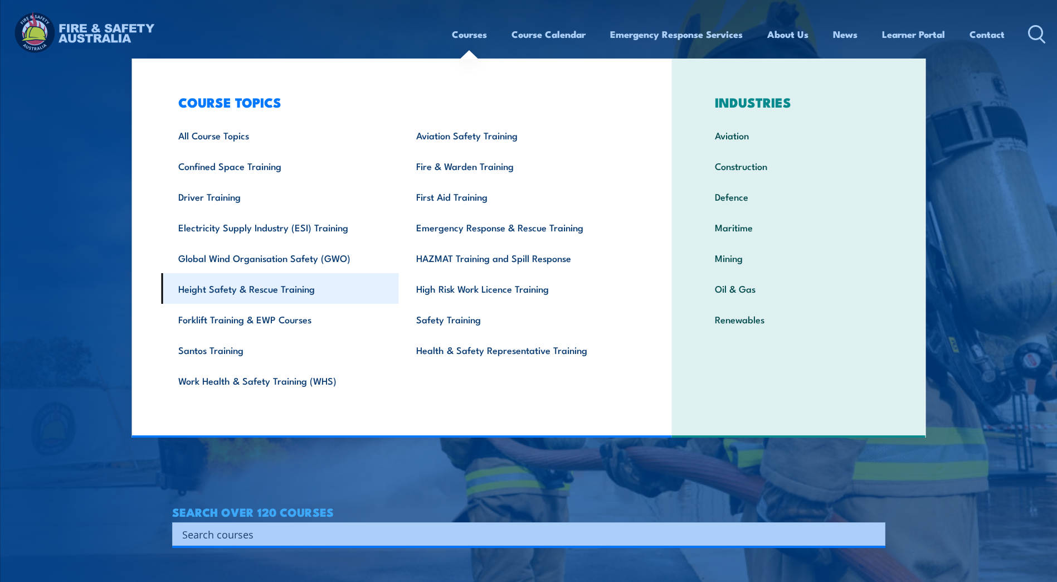
click at [231, 289] on link "Height Safety & Rescue Training" at bounding box center [280, 288] width 238 height 31
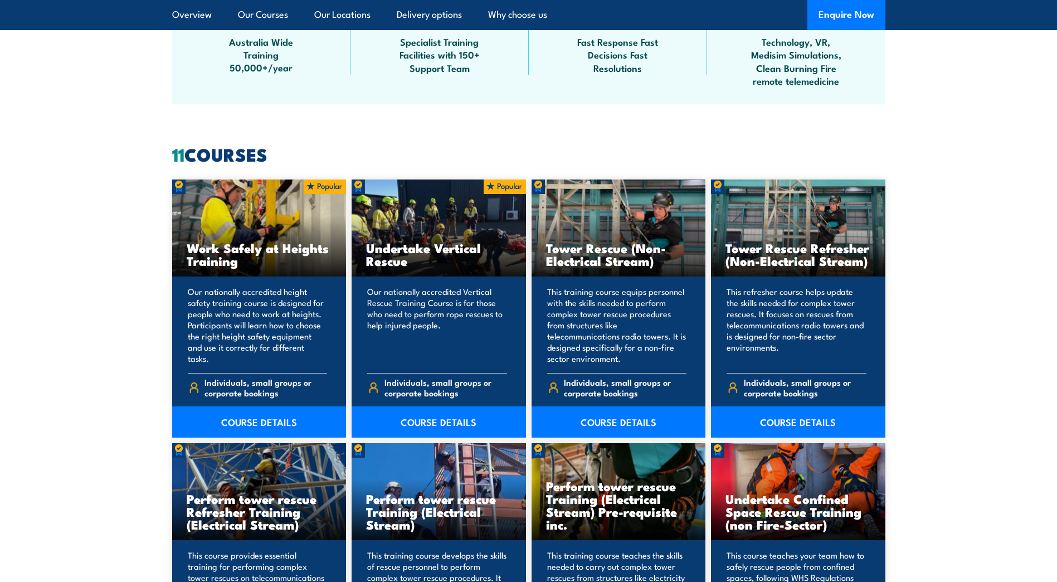
scroll to position [780, 0]
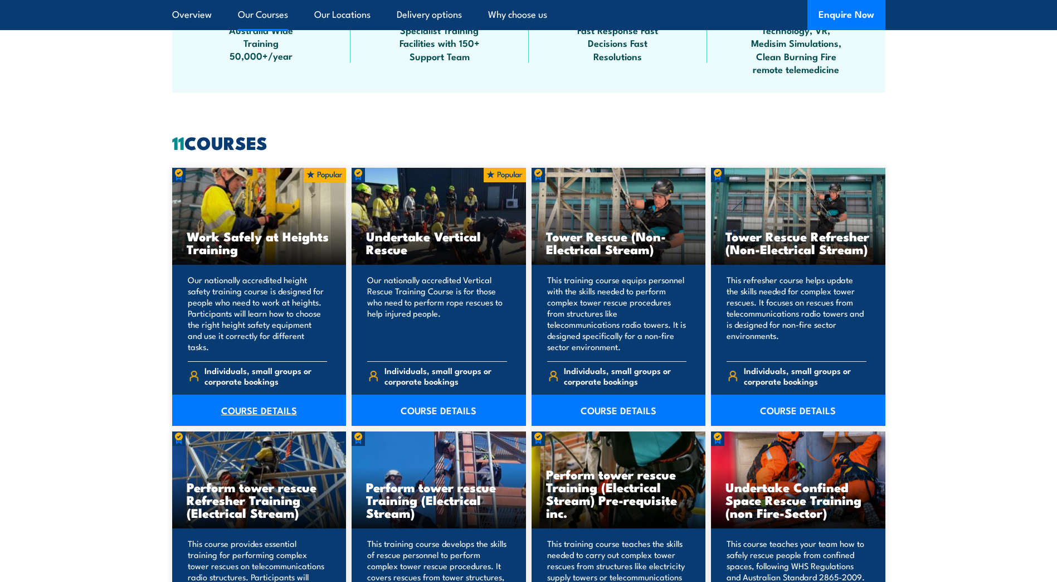
click at [255, 406] on link "COURSE DETAILS" at bounding box center [259, 410] width 174 height 31
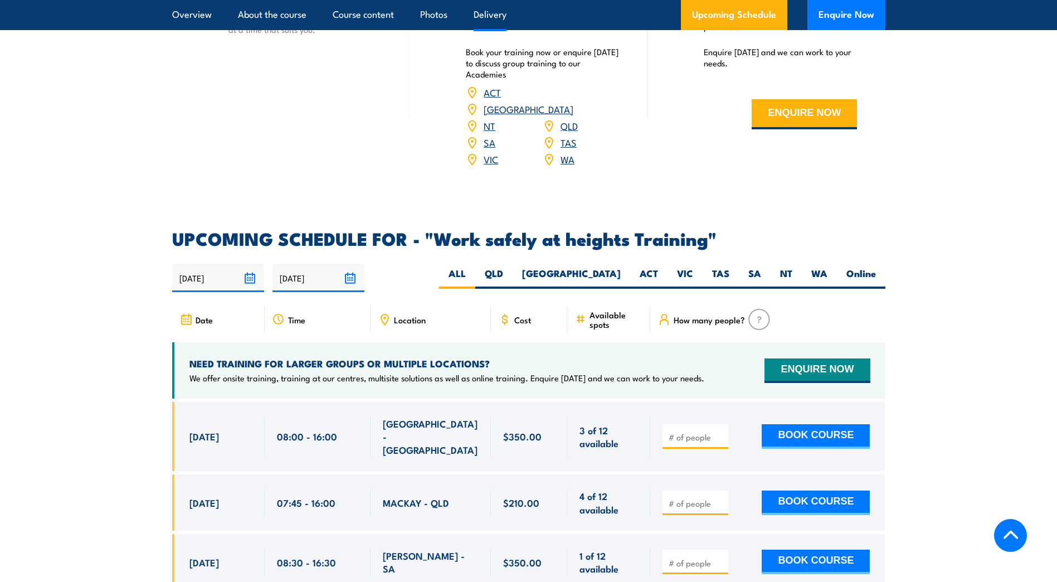
scroll to position [1560, 0]
click at [713, 266] on label "TAS" at bounding box center [721, 277] width 36 height 22
click at [729, 266] on input "TAS" at bounding box center [732, 269] width 7 height 7
radio input "true"
click at [748, 266] on label "SA" at bounding box center [755, 277] width 32 height 22
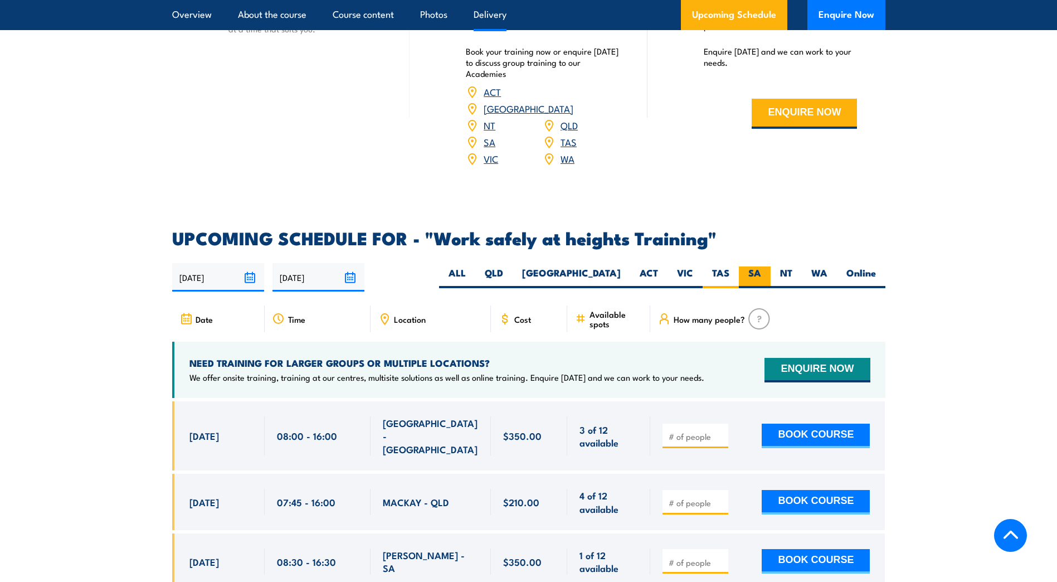
click at [761, 266] on input "SA" at bounding box center [764, 269] width 7 height 7
radio input "true"
click at [751, 266] on label "SA" at bounding box center [755, 277] width 32 height 22
click at [761, 266] on input "SA" at bounding box center [764, 269] width 7 height 7
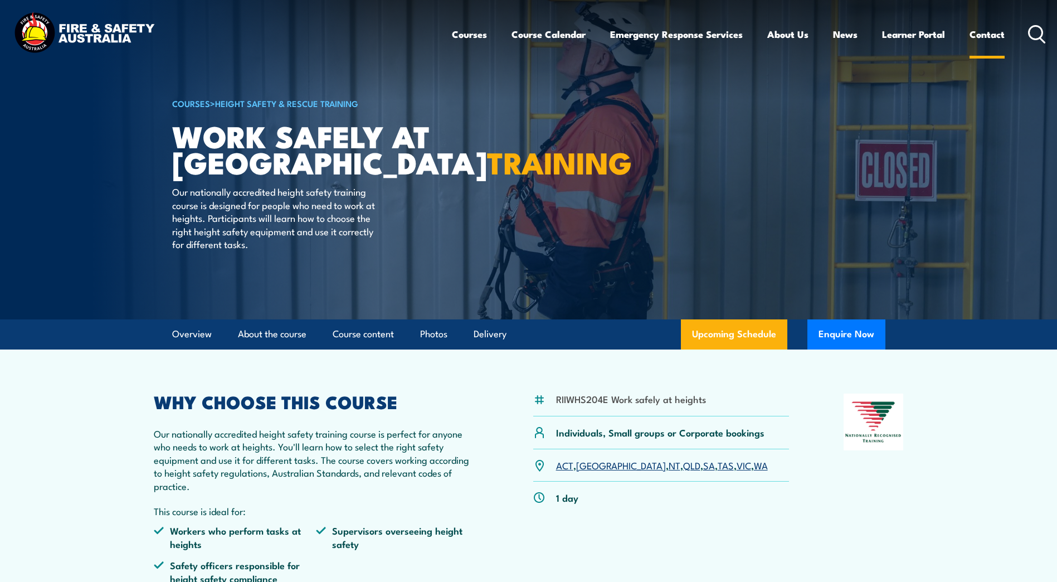
click at [986, 37] on link "Contact" at bounding box center [987, 35] width 35 height 30
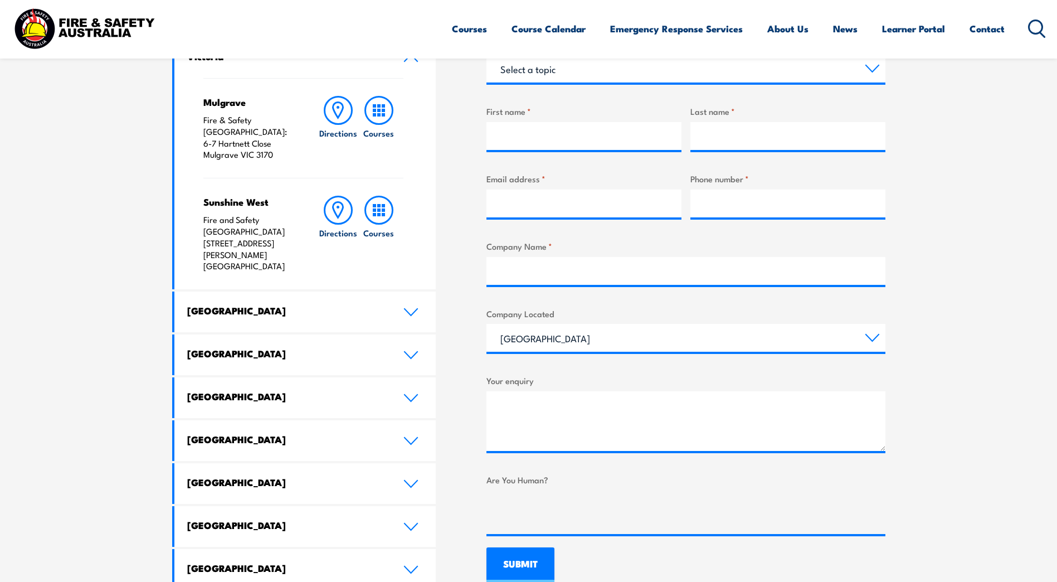
scroll to position [446, 0]
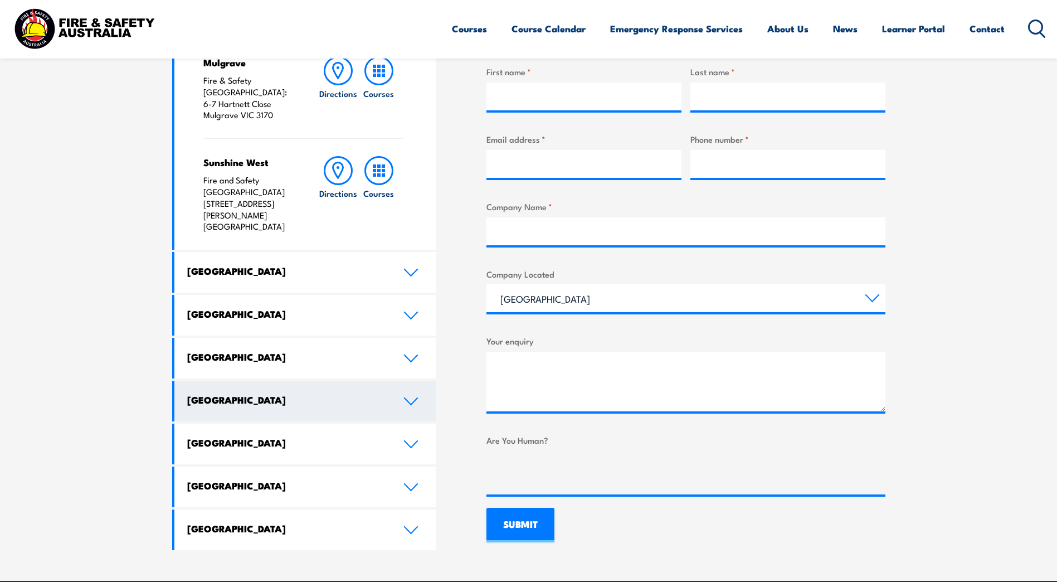
click at [413, 397] on icon at bounding box center [410, 401] width 15 height 9
